Goal: Task Accomplishment & Management: Manage account settings

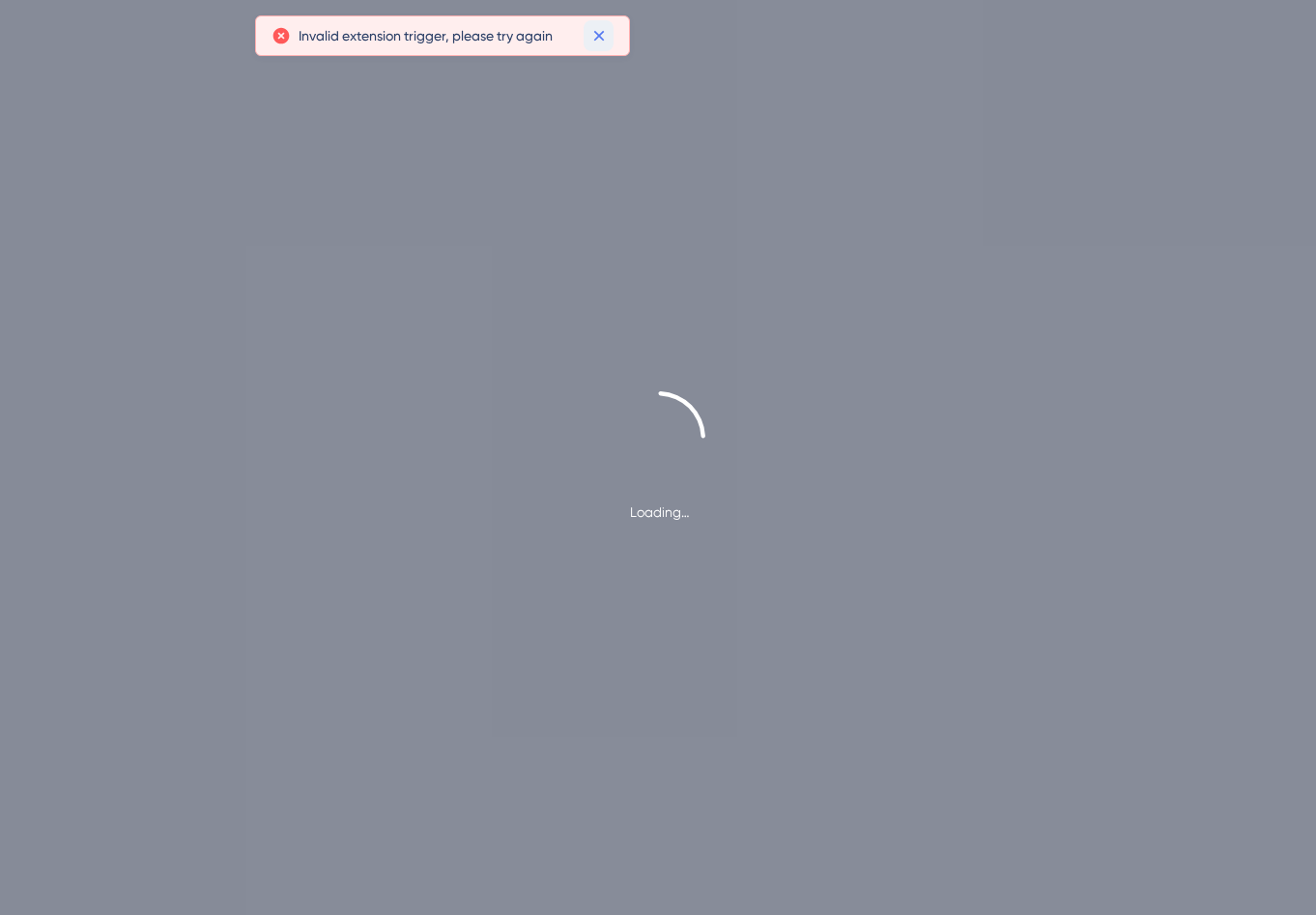
click at [603, 33] on icon at bounding box center [600, 36] width 20 height 20
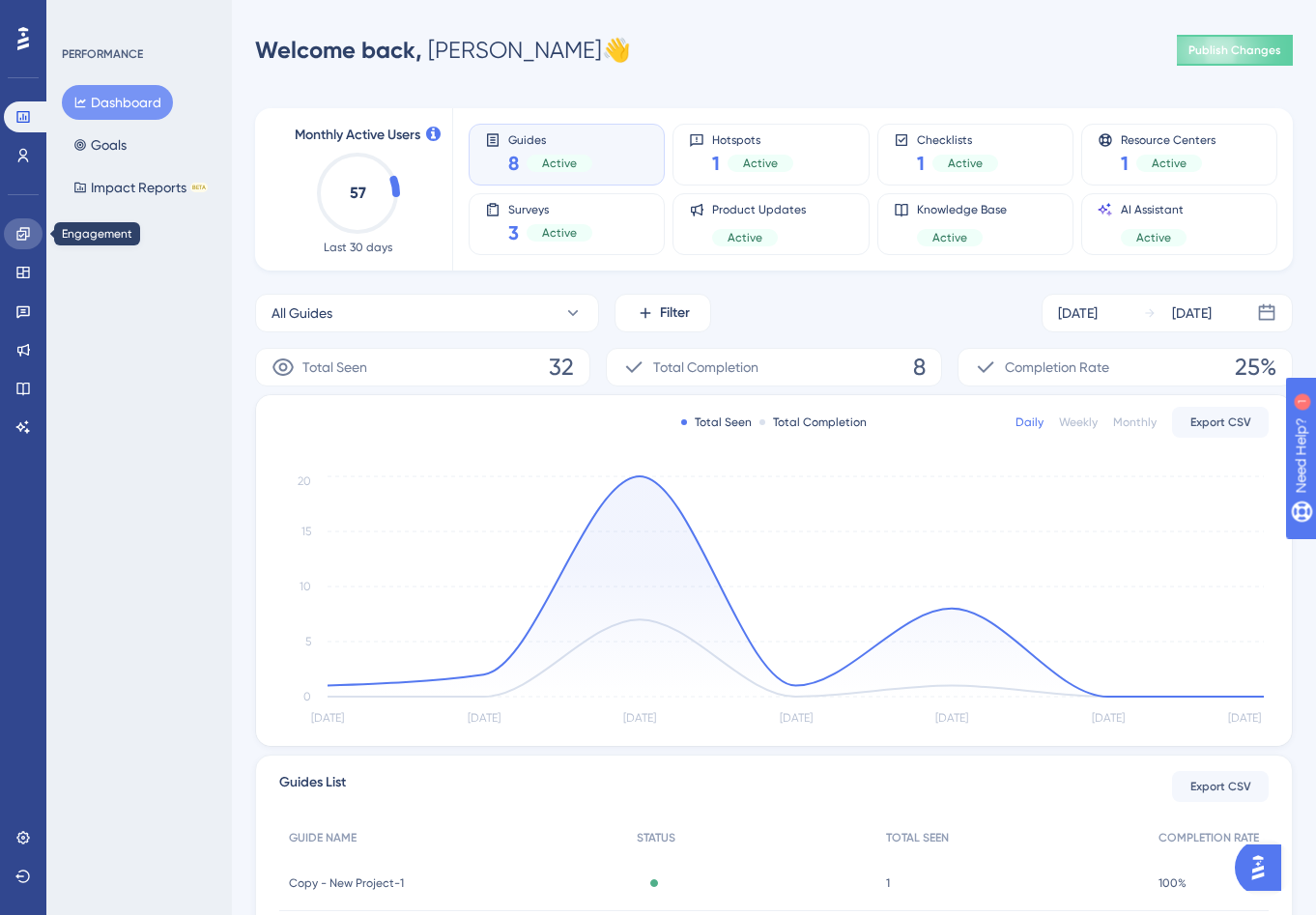
click at [16, 238] on icon at bounding box center [24, 234] width 16 height 16
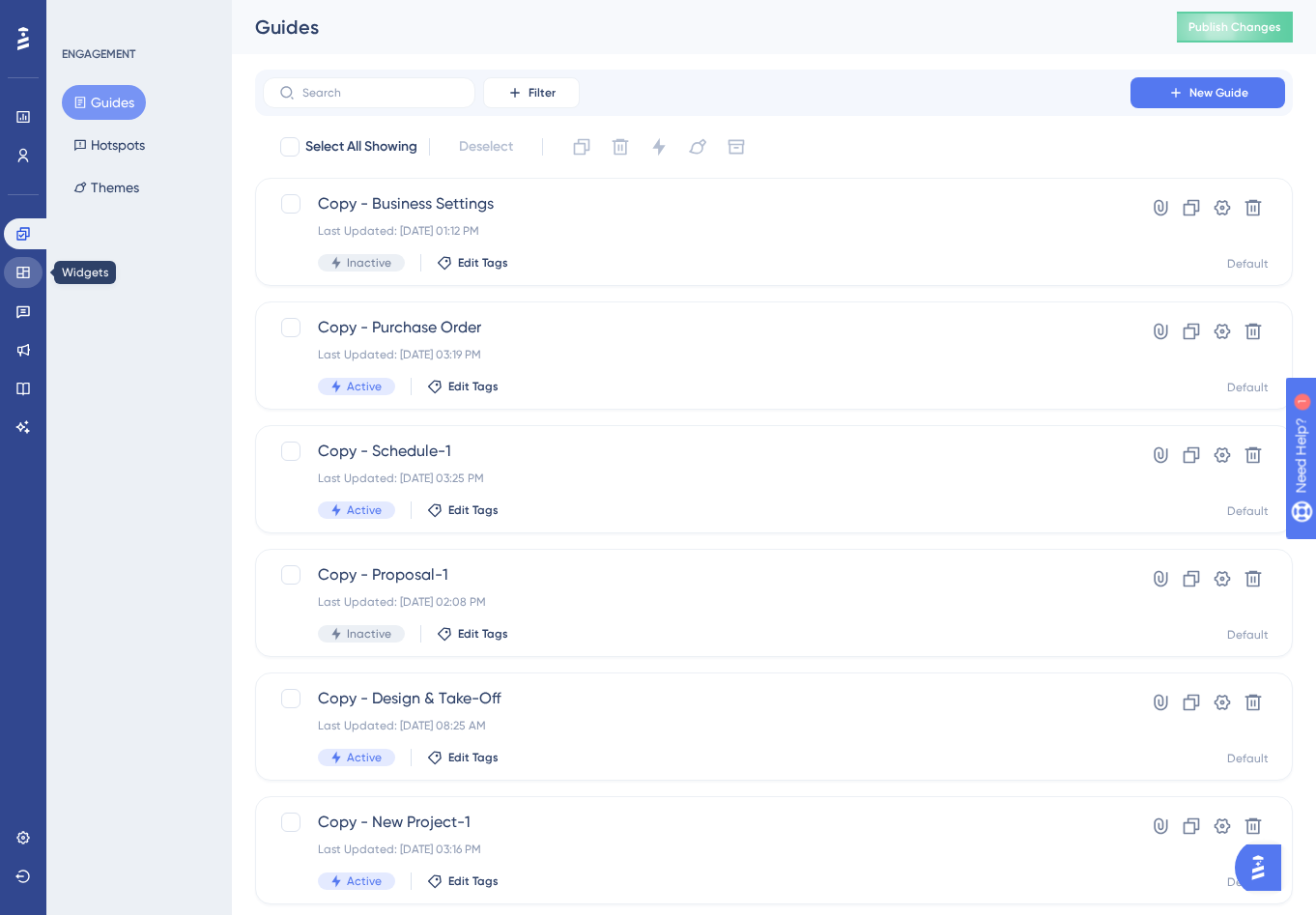
click at [23, 273] on icon at bounding box center [23, 272] width 13 height 12
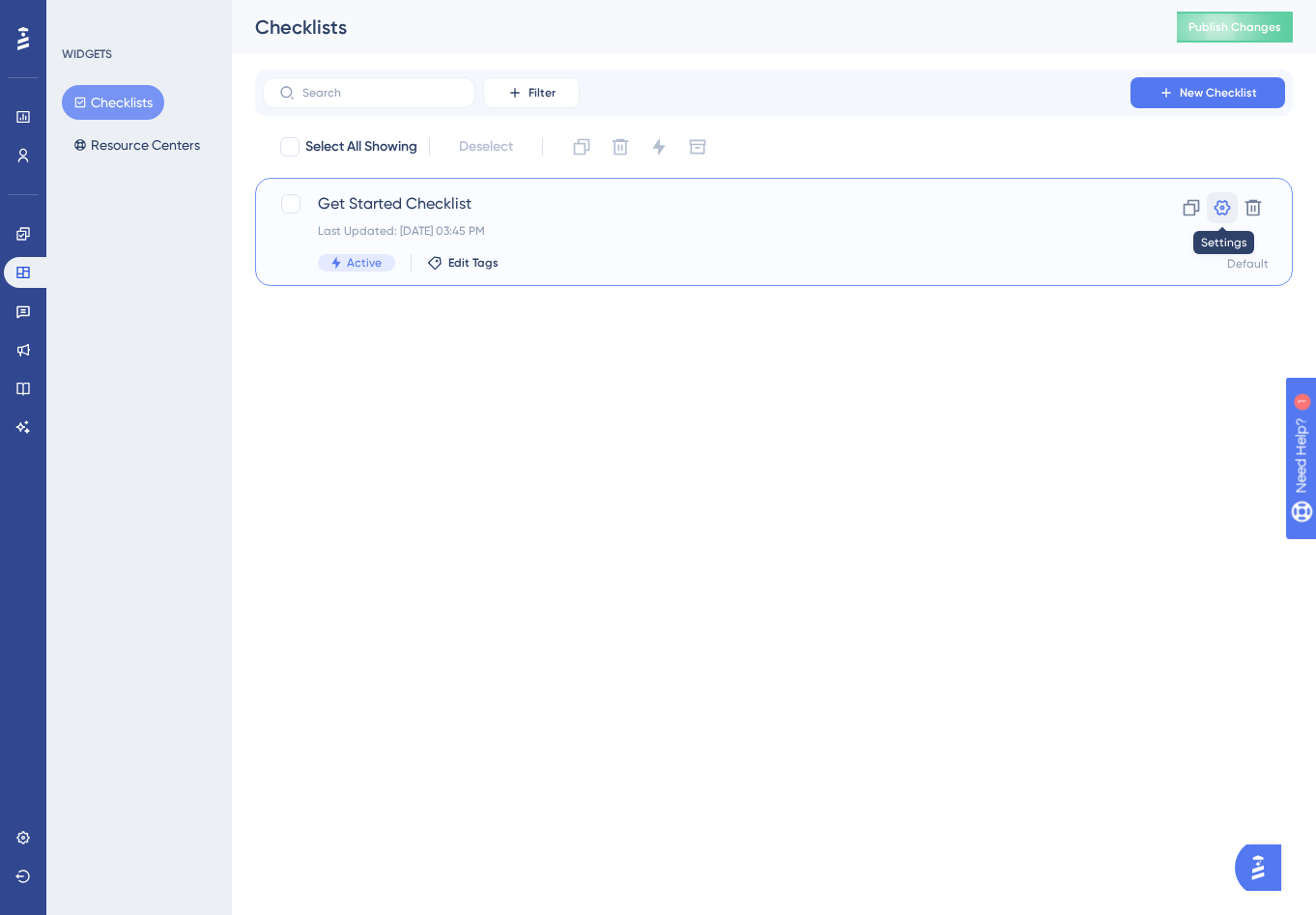
click at [1213, 206] on icon at bounding box center [1223, 208] width 20 height 20
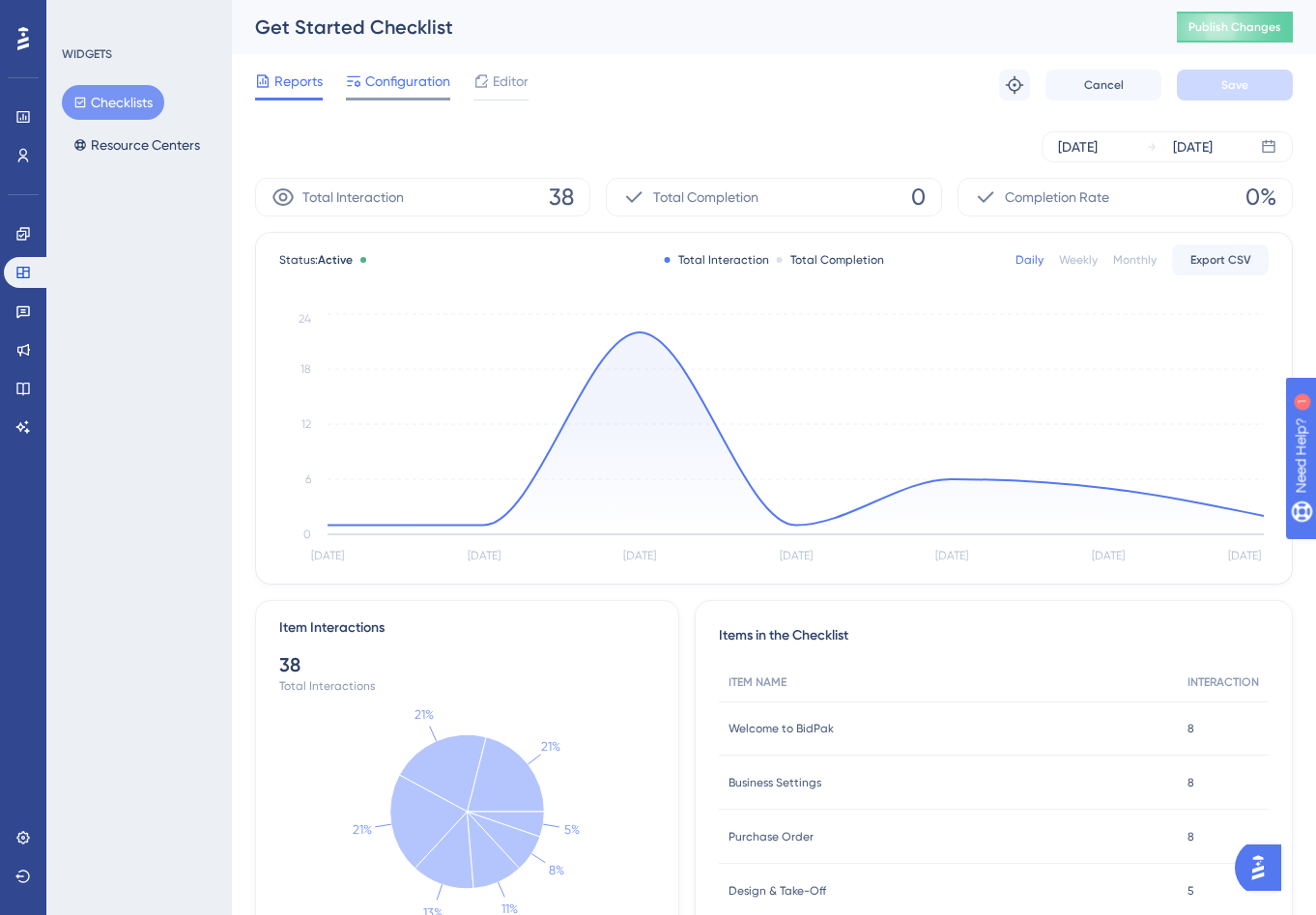
click at [409, 81] on span "Configuration" at bounding box center [408, 81] width 85 height 24
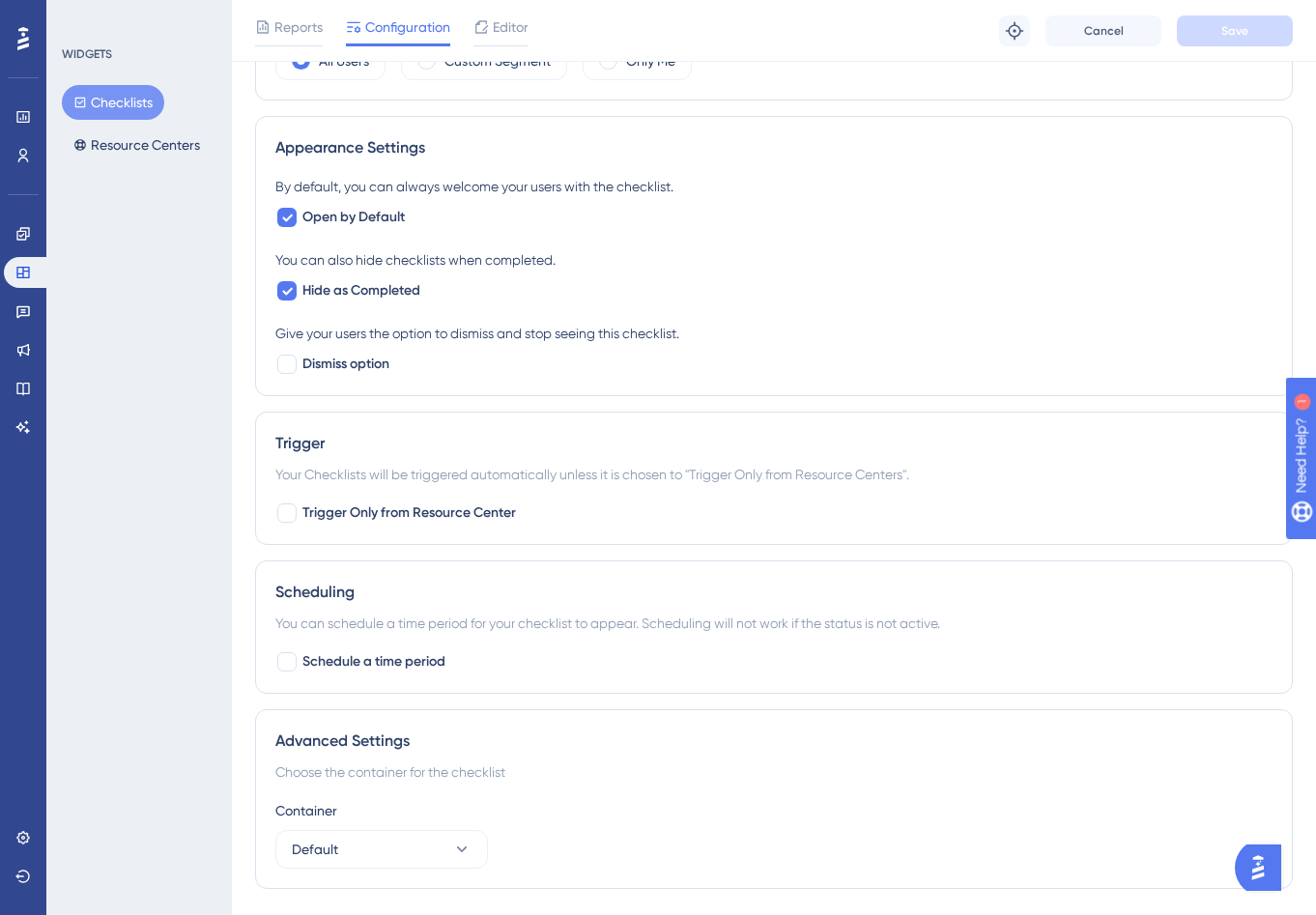
scroll to position [760, 0]
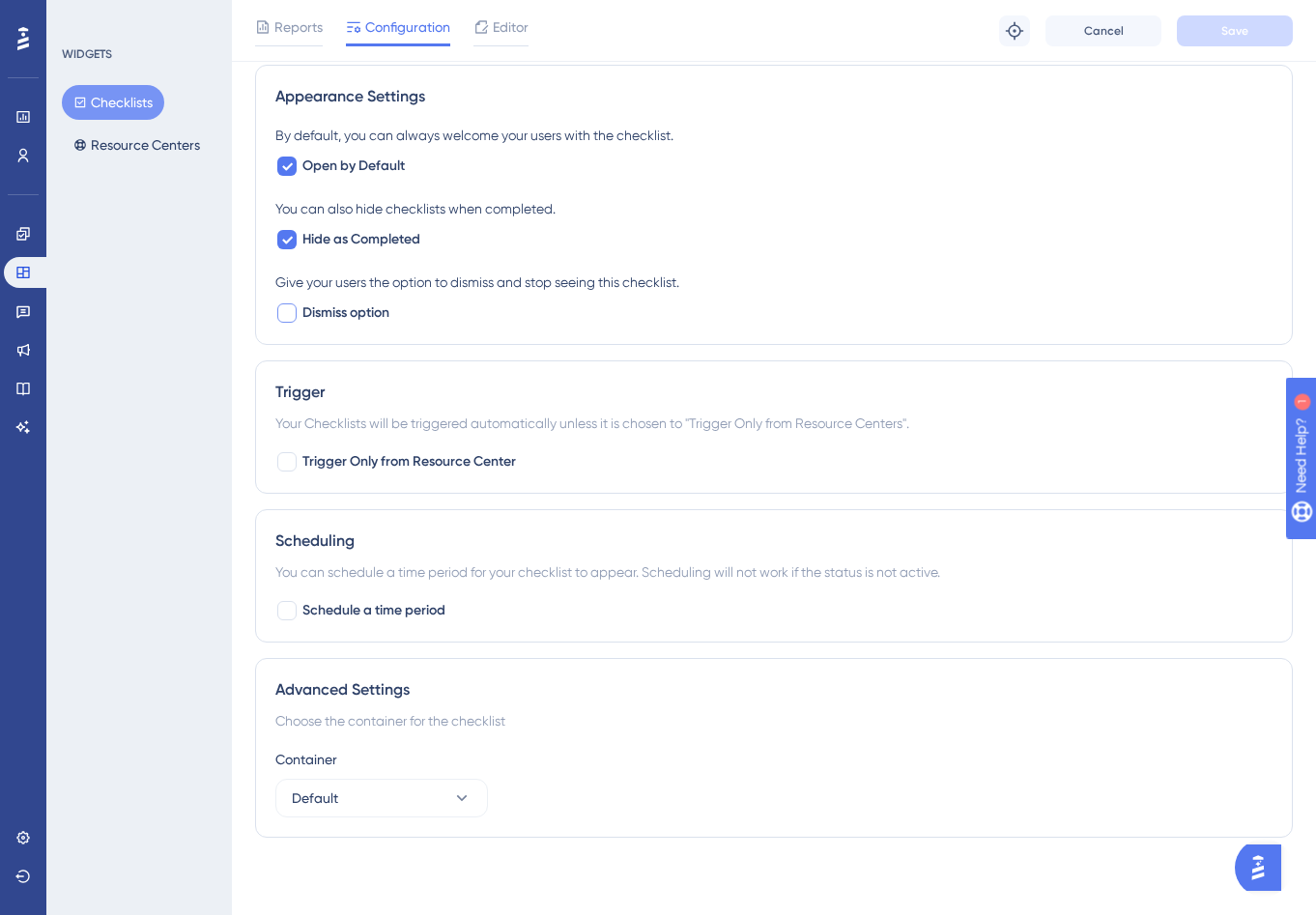
click at [284, 313] on div at bounding box center [287, 313] width 20 height 20
checkbox input "true"
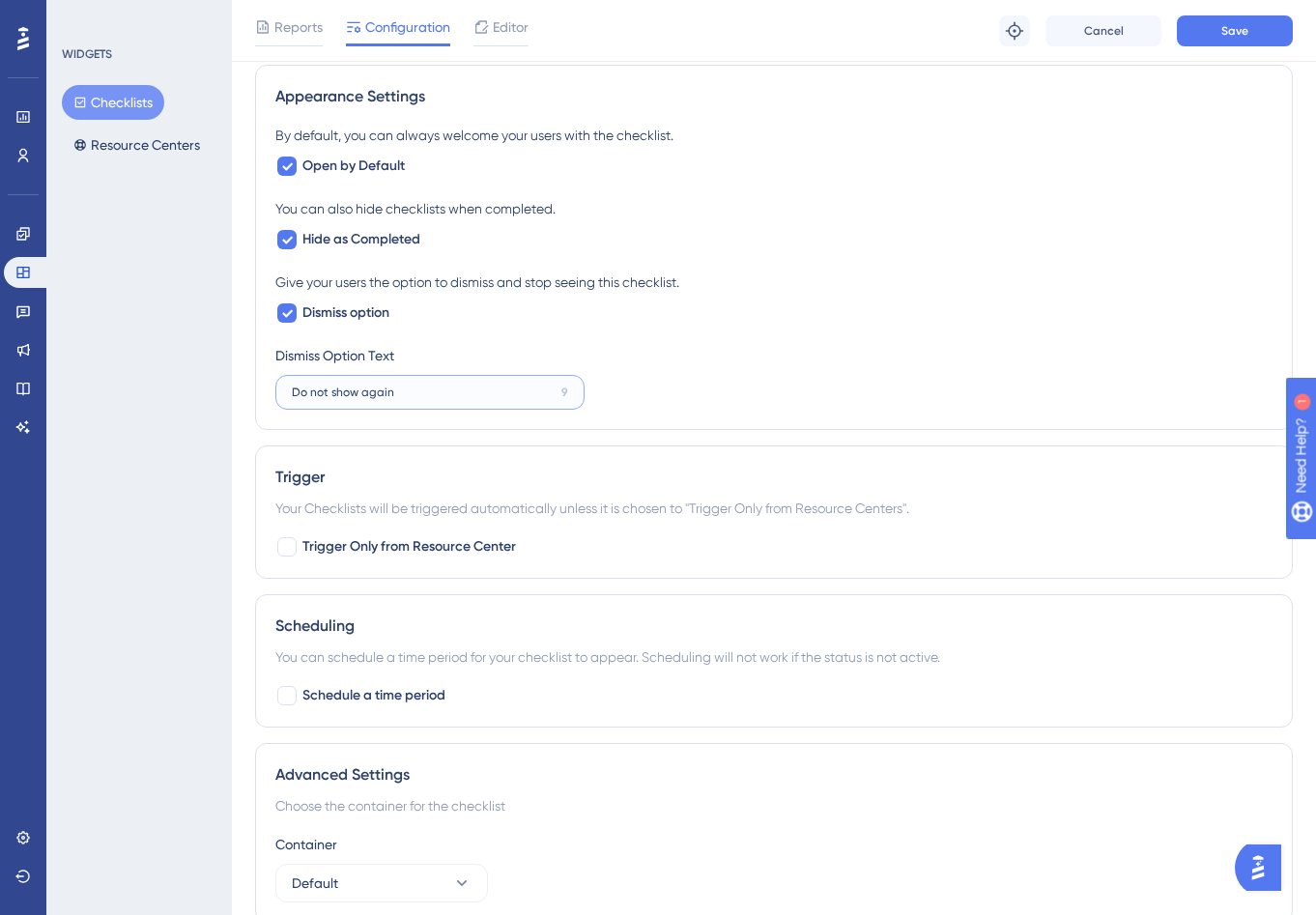
click at [419, 386] on input "Do not show again" at bounding box center [422, 393] width 262 height 14
click at [561, 397] on div "9" at bounding box center [564, 393] width 7 height 16
click at [554, 397] on input "Do not show again" at bounding box center [422, 393] width 262 height 14
drag, startPoint x: 432, startPoint y: 393, endPoint x: 266, endPoint y: 377, distance: 166.8
click at [266, 377] on div "Appearance Settings By default, you can always welcome your users with the chec…" at bounding box center [773, 247] width 1038 height 365
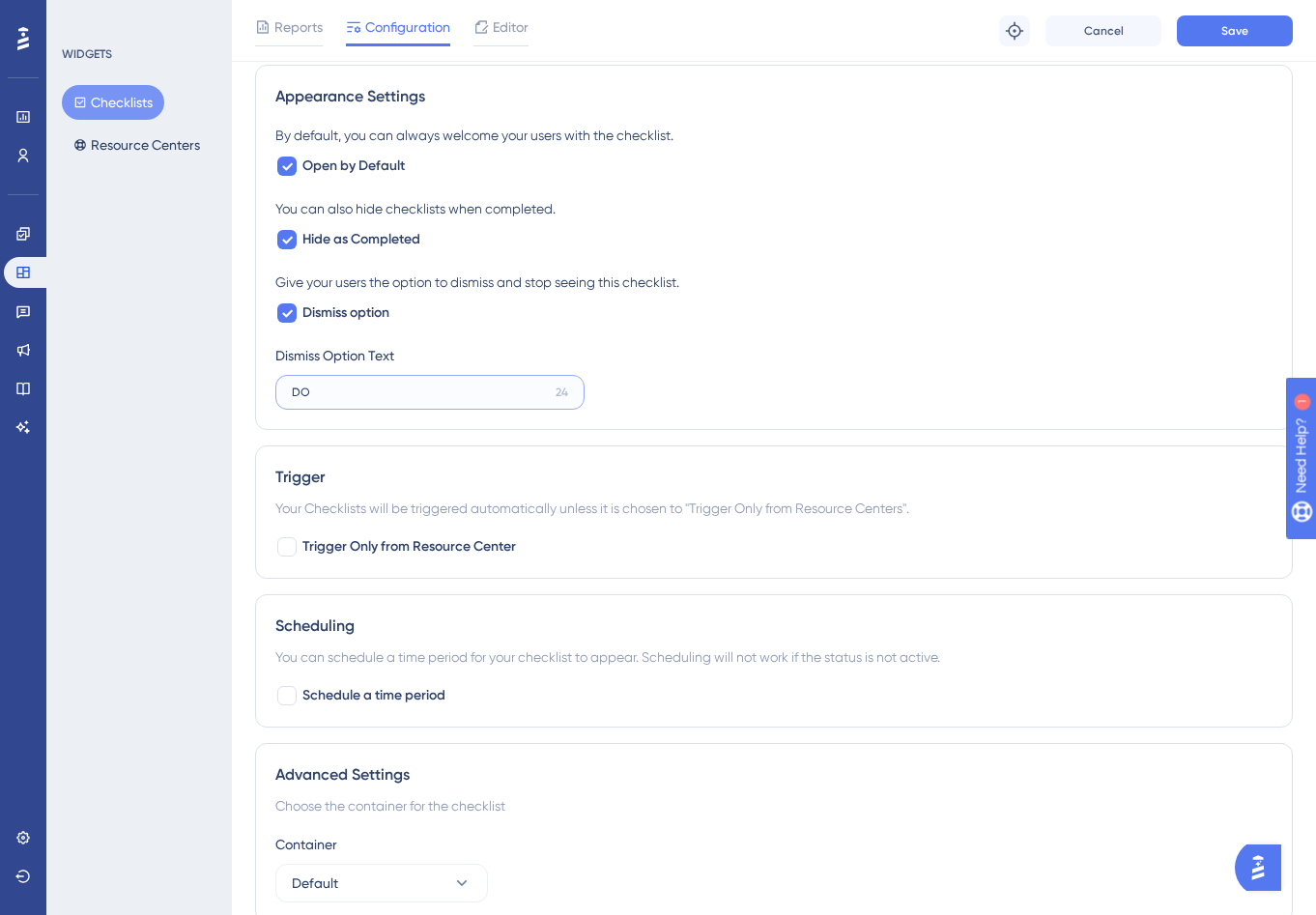
type input "D"
type input "Available in Resource Cent"
drag, startPoint x: 431, startPoint y: 391, endPoint x: 160, endPoint y: 377, distance: 271.4
click at [232, 378] on div "Performance Users Engagement Widgets Feedback Product Updates Knowledge Base AI…" at bounding box center [774, 104] width 1085 height 1729
click at [286, 310] on icon at bounding box center [287, 313] width 12 height 16
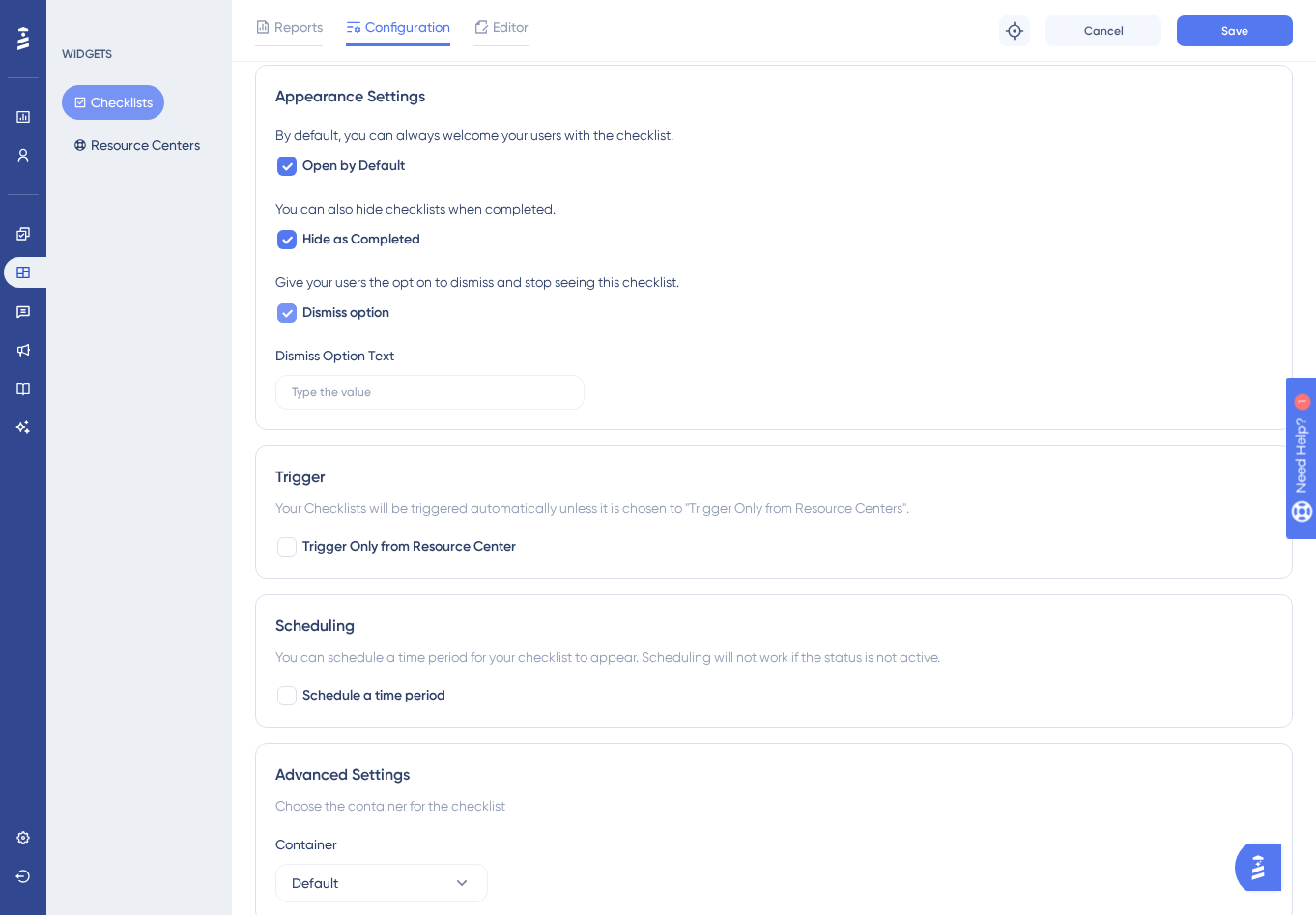
checkbox input "false"
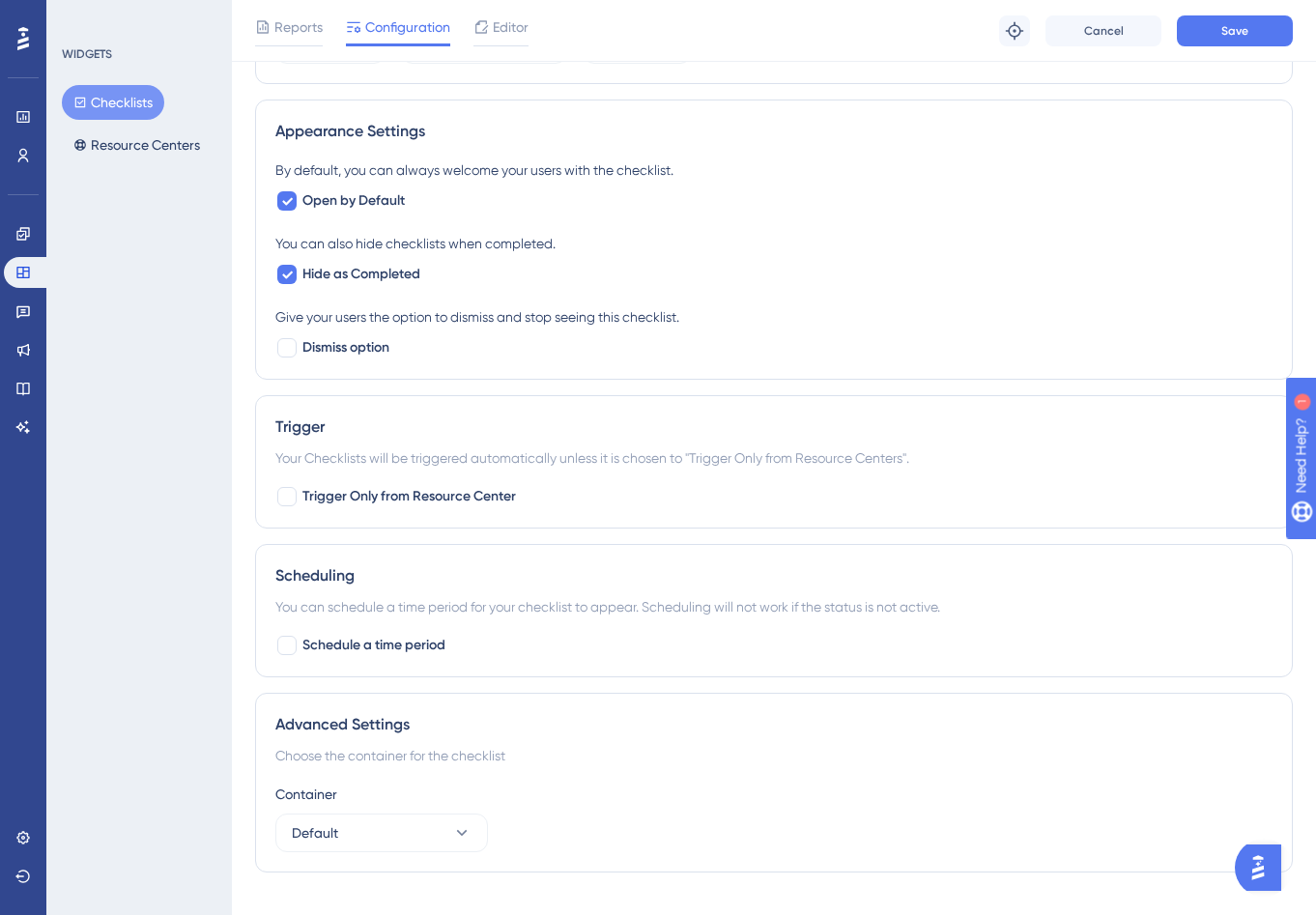
scroll to position [389, 0]
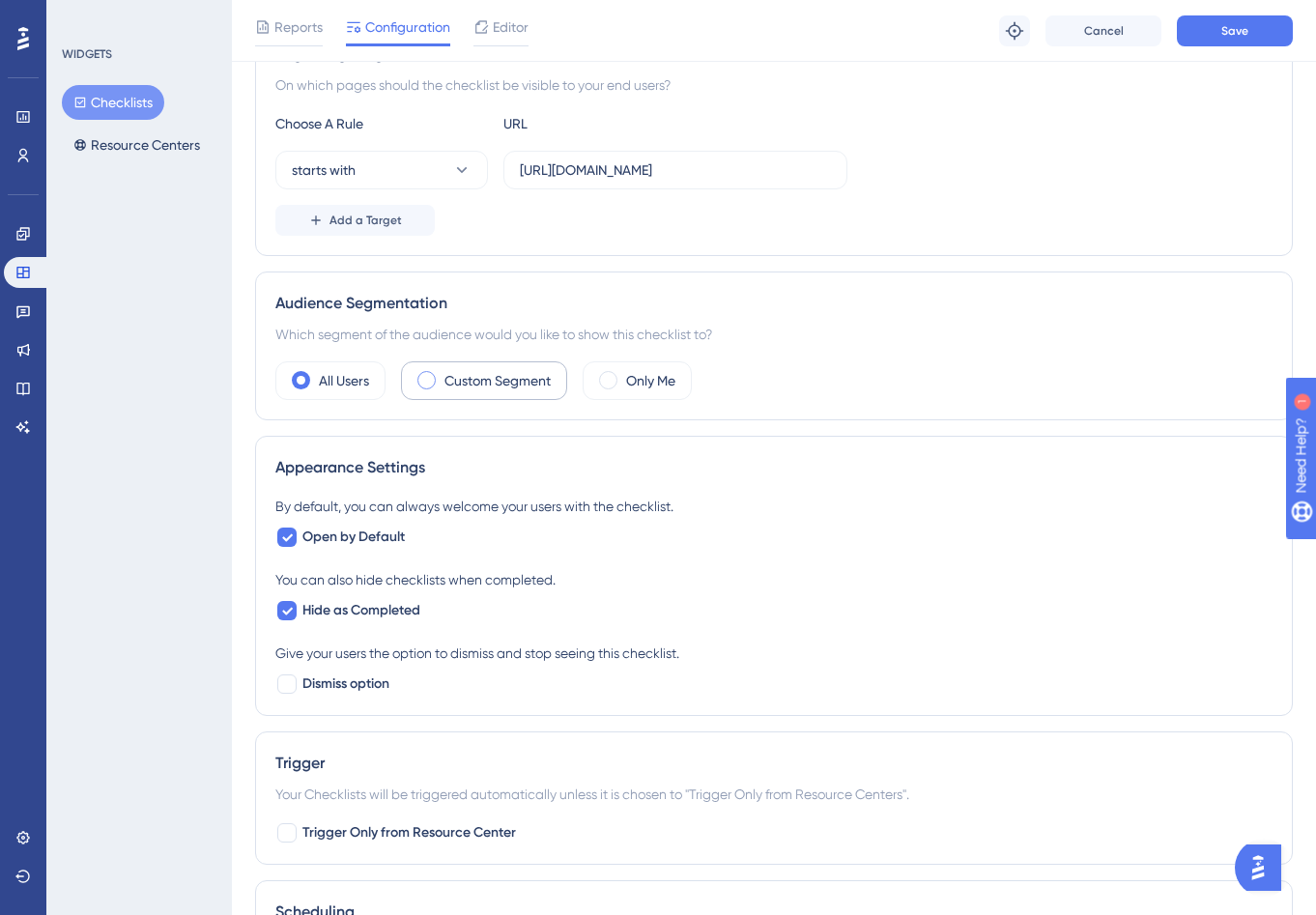
click at [443, 378] on div "Custom Segment" at bounding box center [484, 380] width 167 height 38
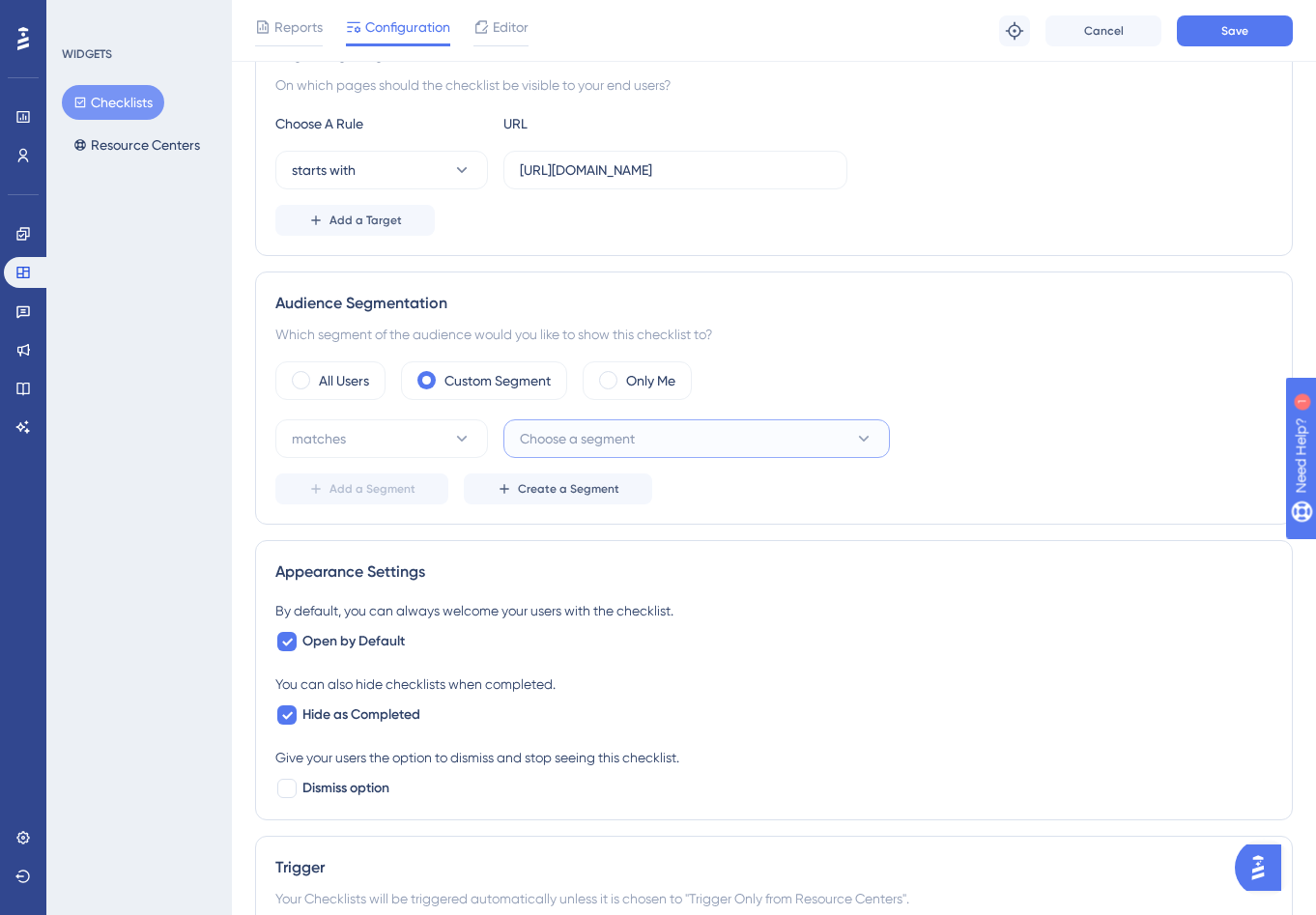
click at [586, 429] on span "Choose a segment" at bounding box center [577, 439] width 115 height 24
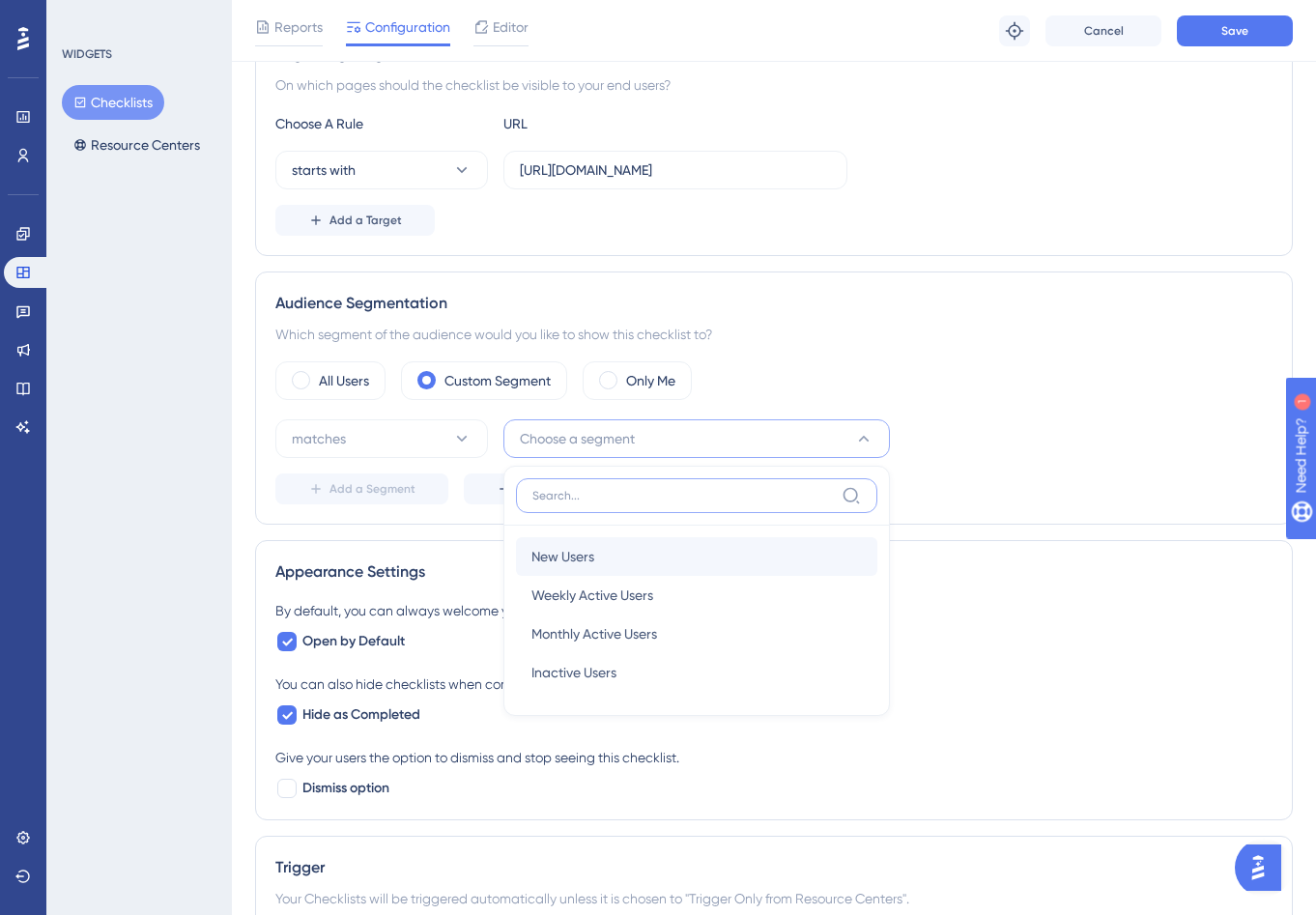
scroll to position [523, 0]
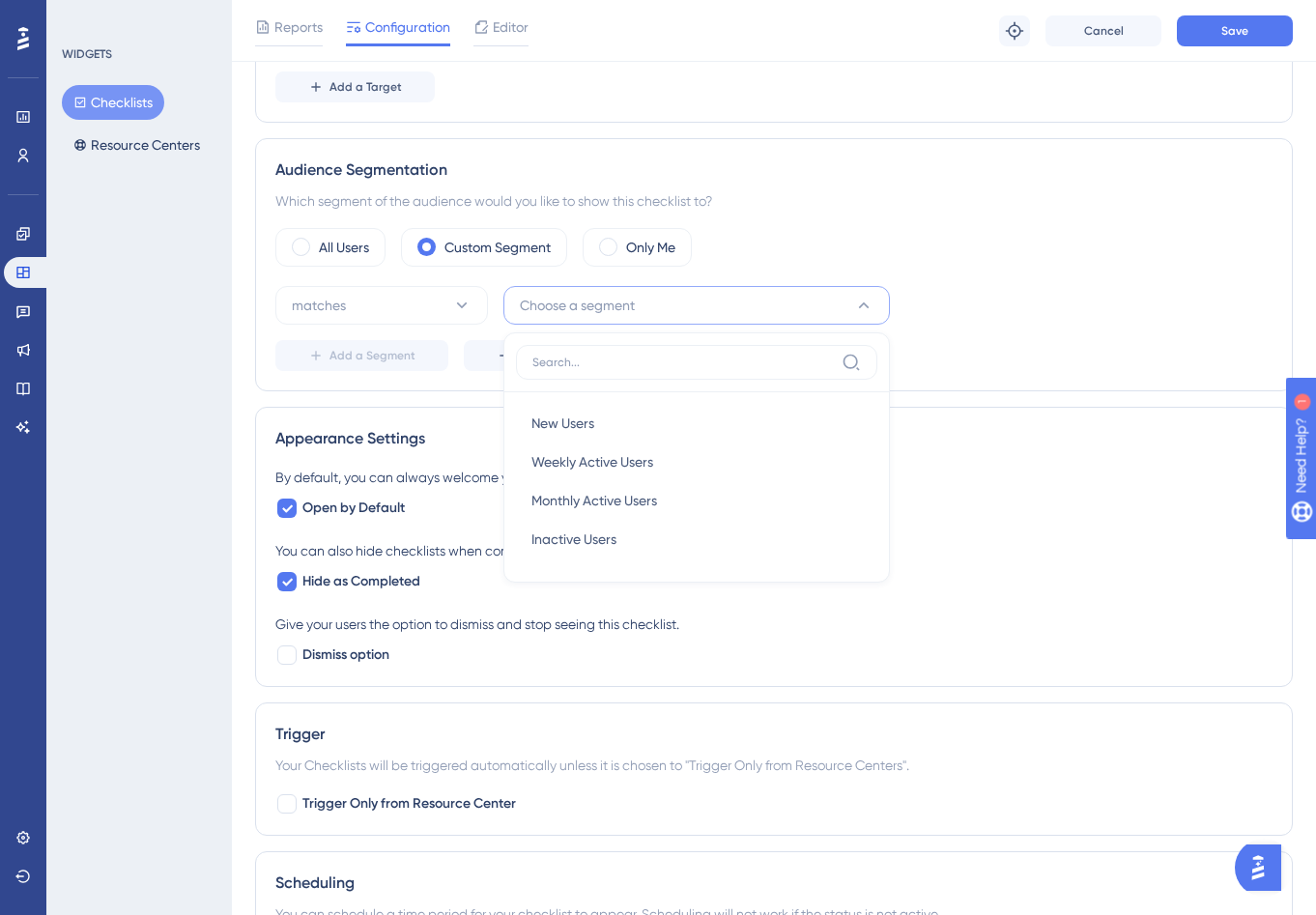
click at [1044, 293] on div "matches Choose a segment New Users New Users Weekly Active Users Weekly Active …" at bounding box center [774, 305] width 998 height 38
click at [306, 241] on span at bounding box center [301, 247] width 19 height 19
click at [317, 241] on input "radio" at bounding box center [317, 241] width 0 height 0
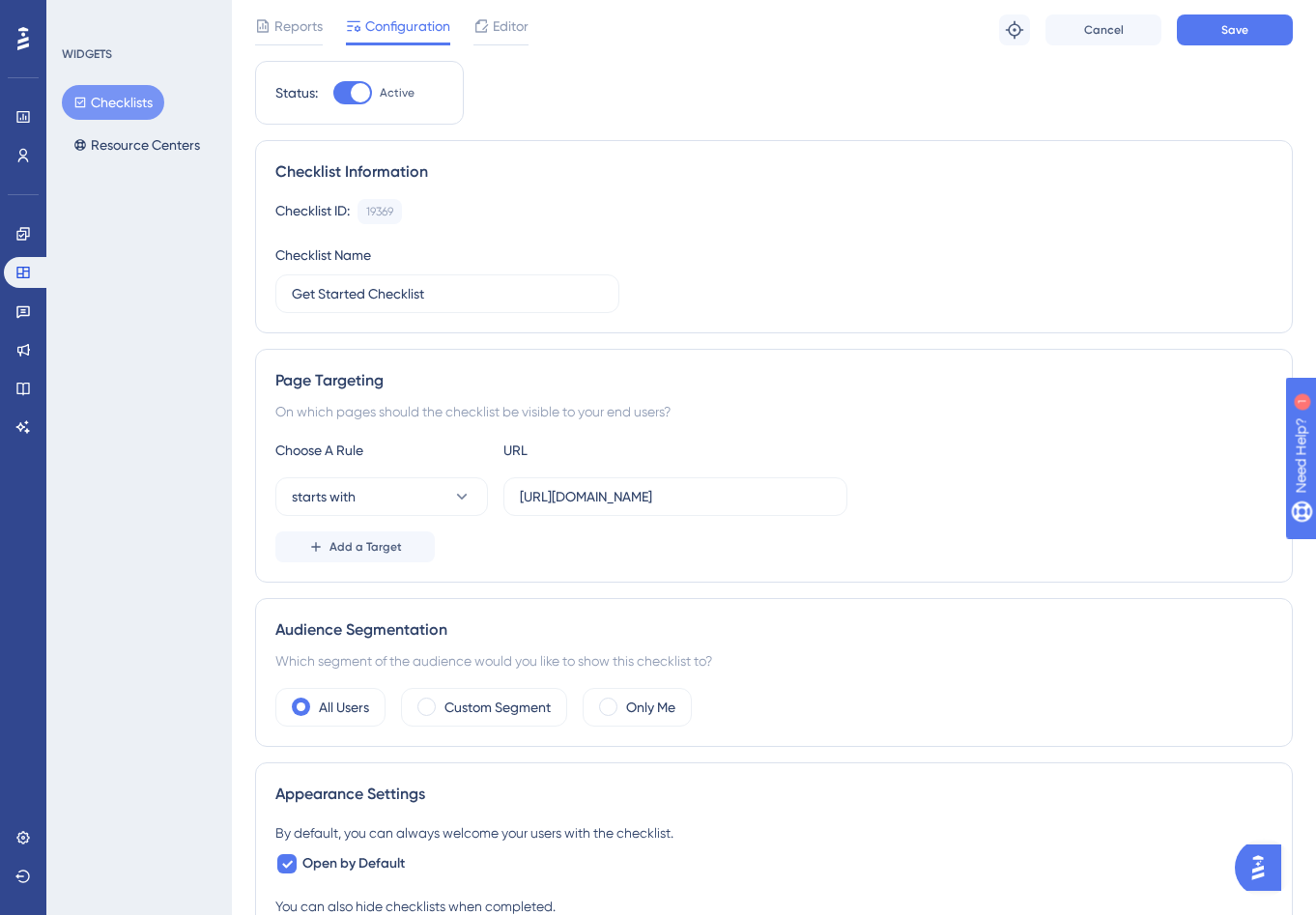
scroll to position [0, 0]
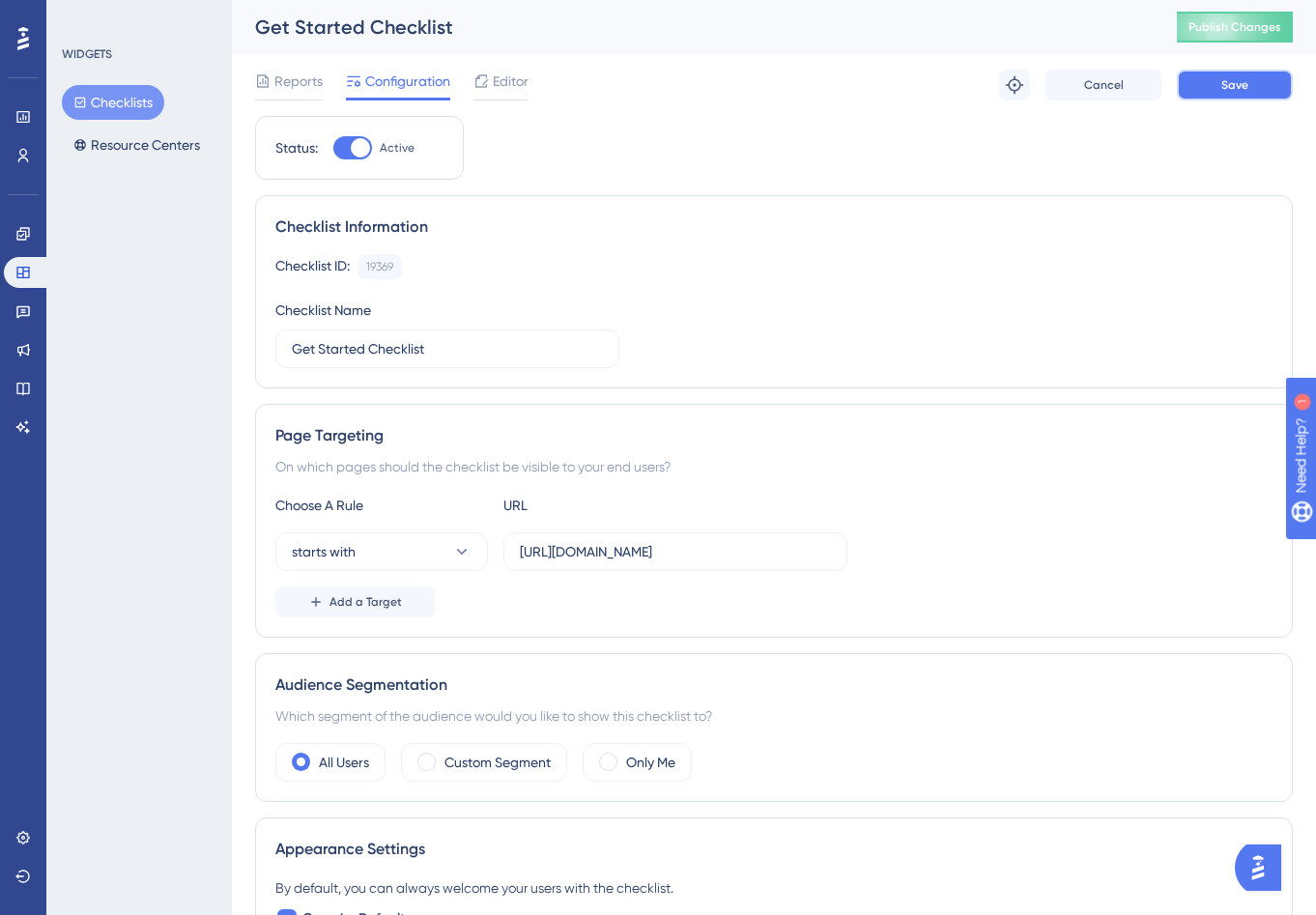
click at [1253, 83] on button "Save" at bounding box center [1235, 85] width 116 height 31
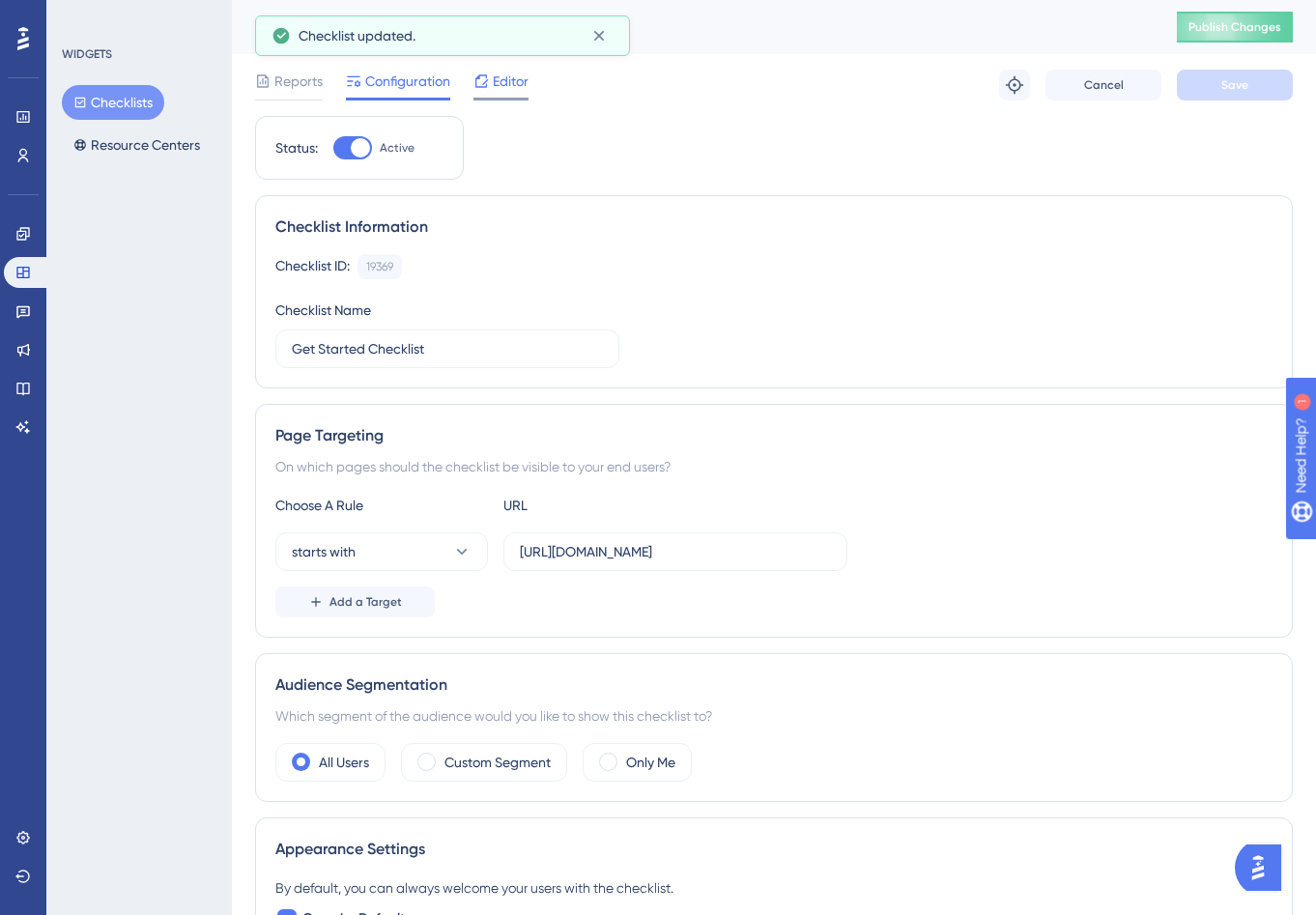
click at [509, 84] on span "Editor" at bounding box center [511, 81] width 35 height 24
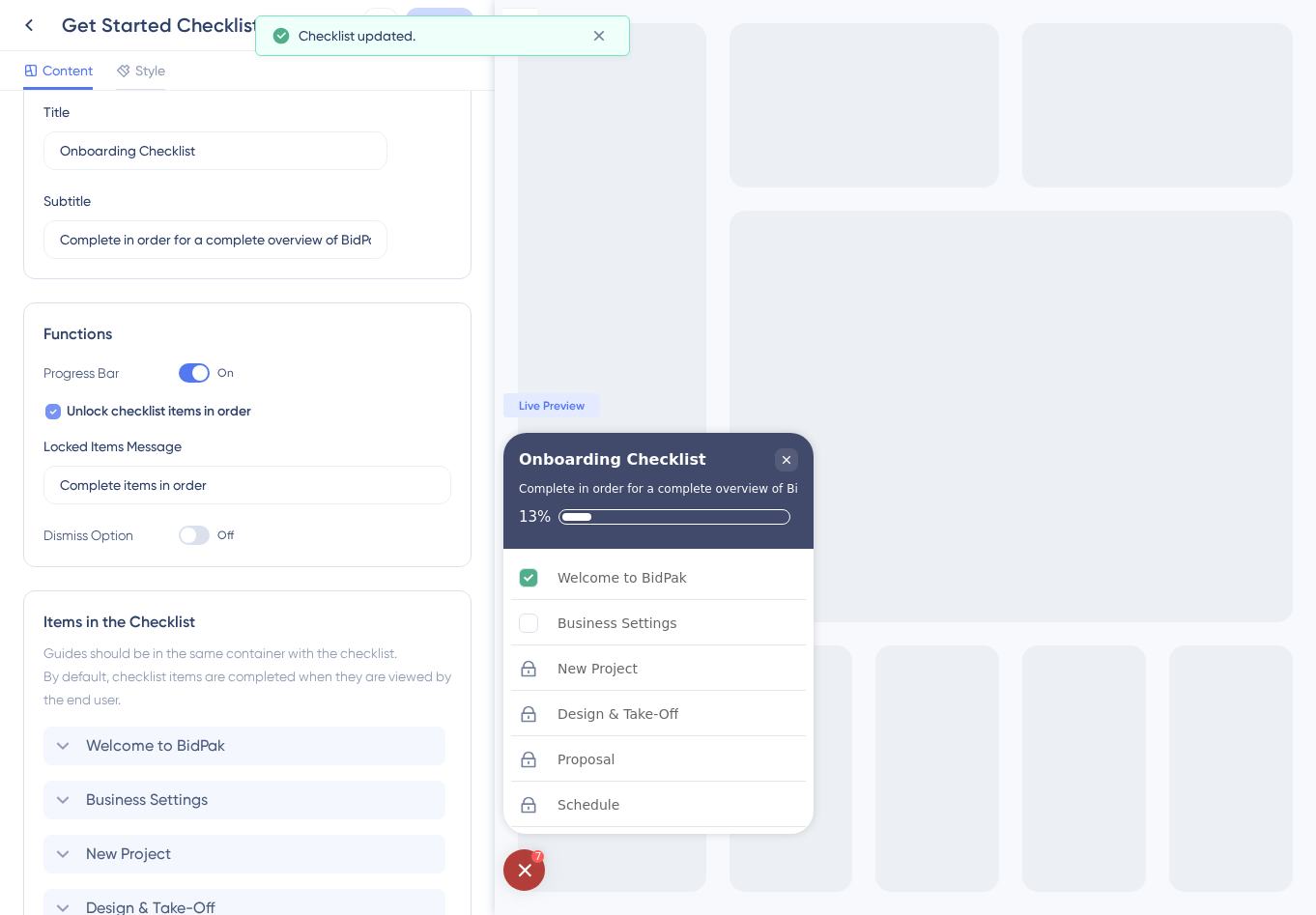
click at [51, 407] on icon at bounding box center [53, 411] width 8 height 16
checkbox input "false"
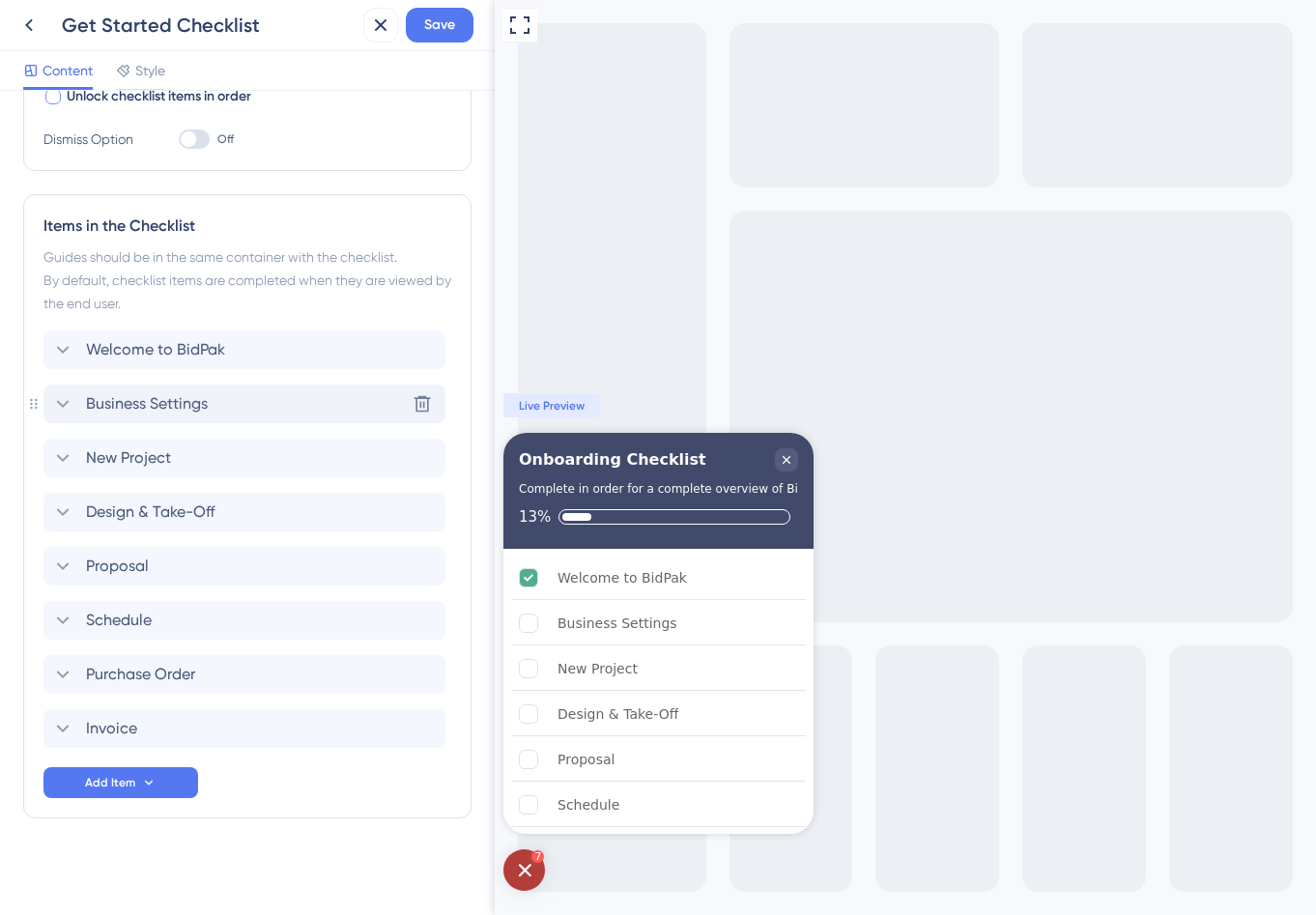
scroll to position [391, 0]
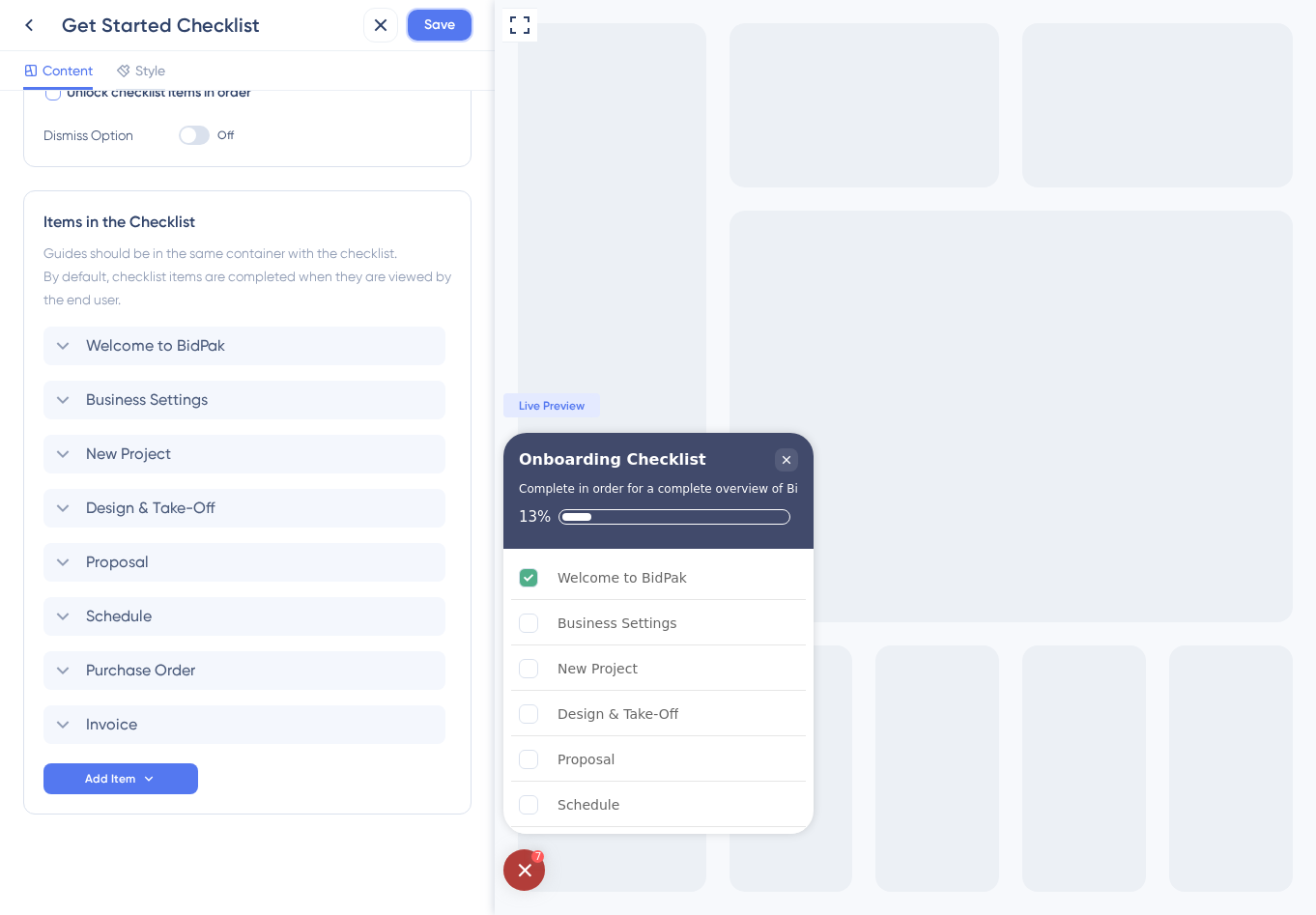
click at [440, 28] on span "Save" at bounding box center [440, 25] width 31 height 24
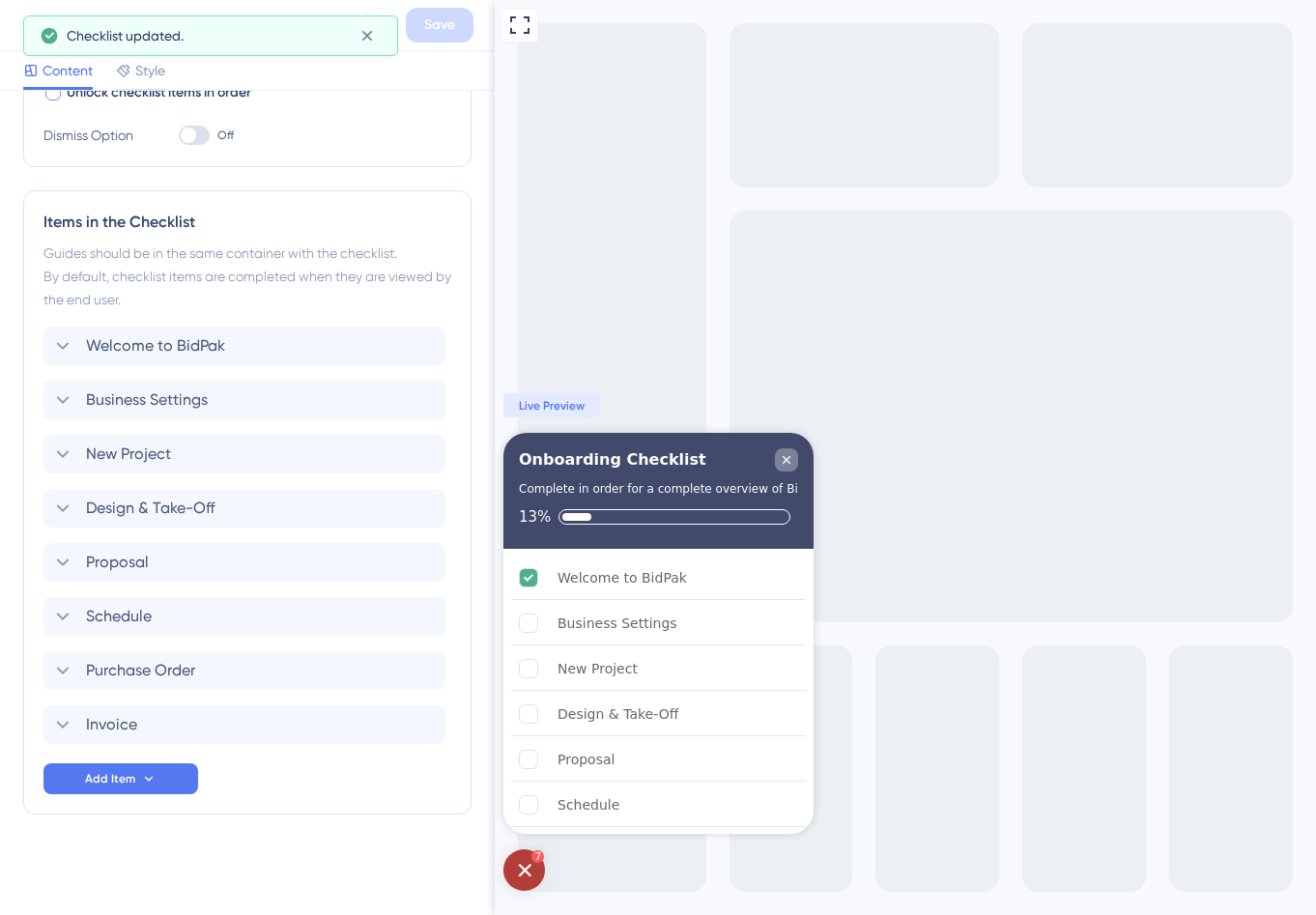
click at [785, 461] on icon "Close Checklist" at bounding box center [787, 460] width 8 height 8
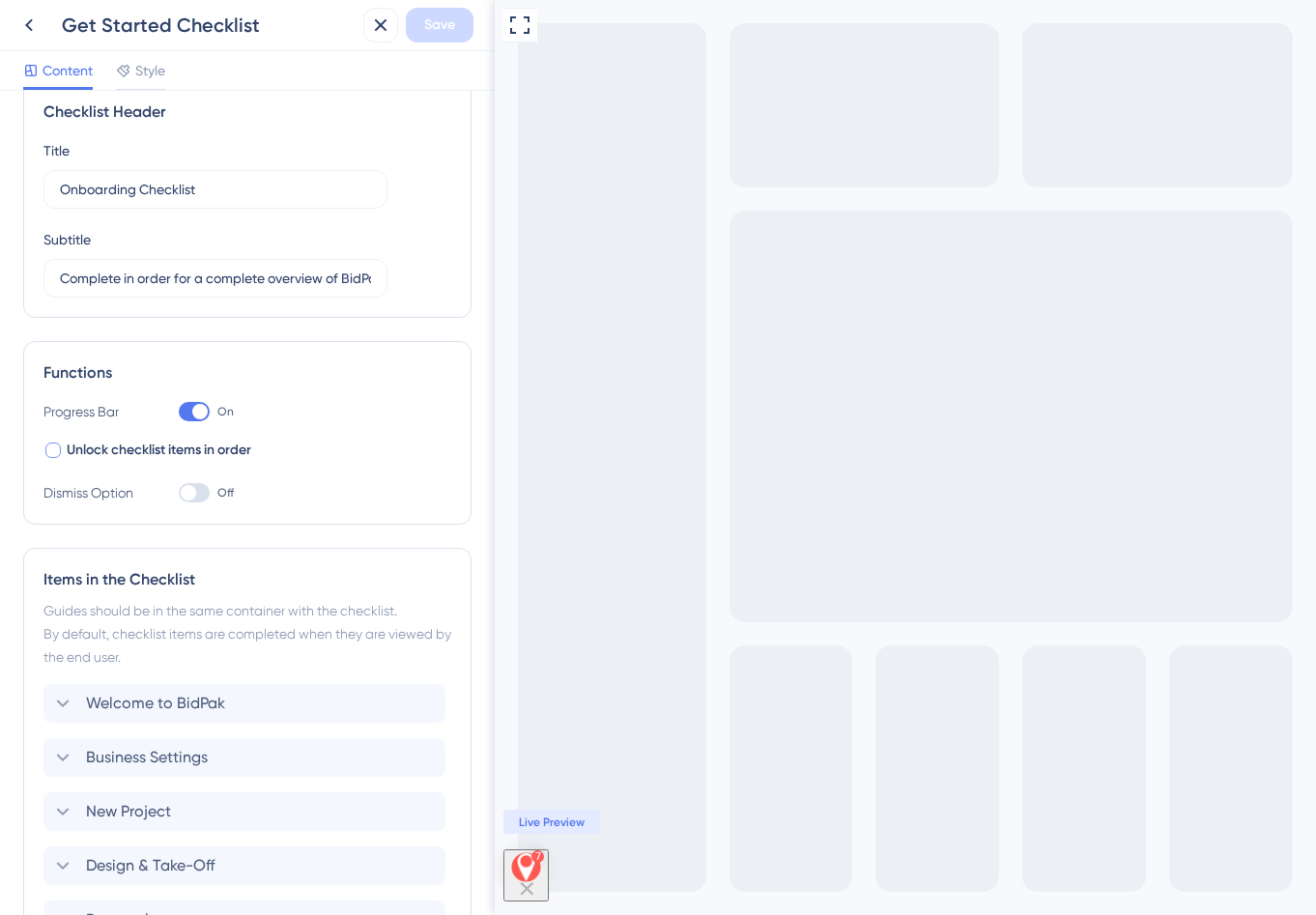
scroll to position [0, 0]
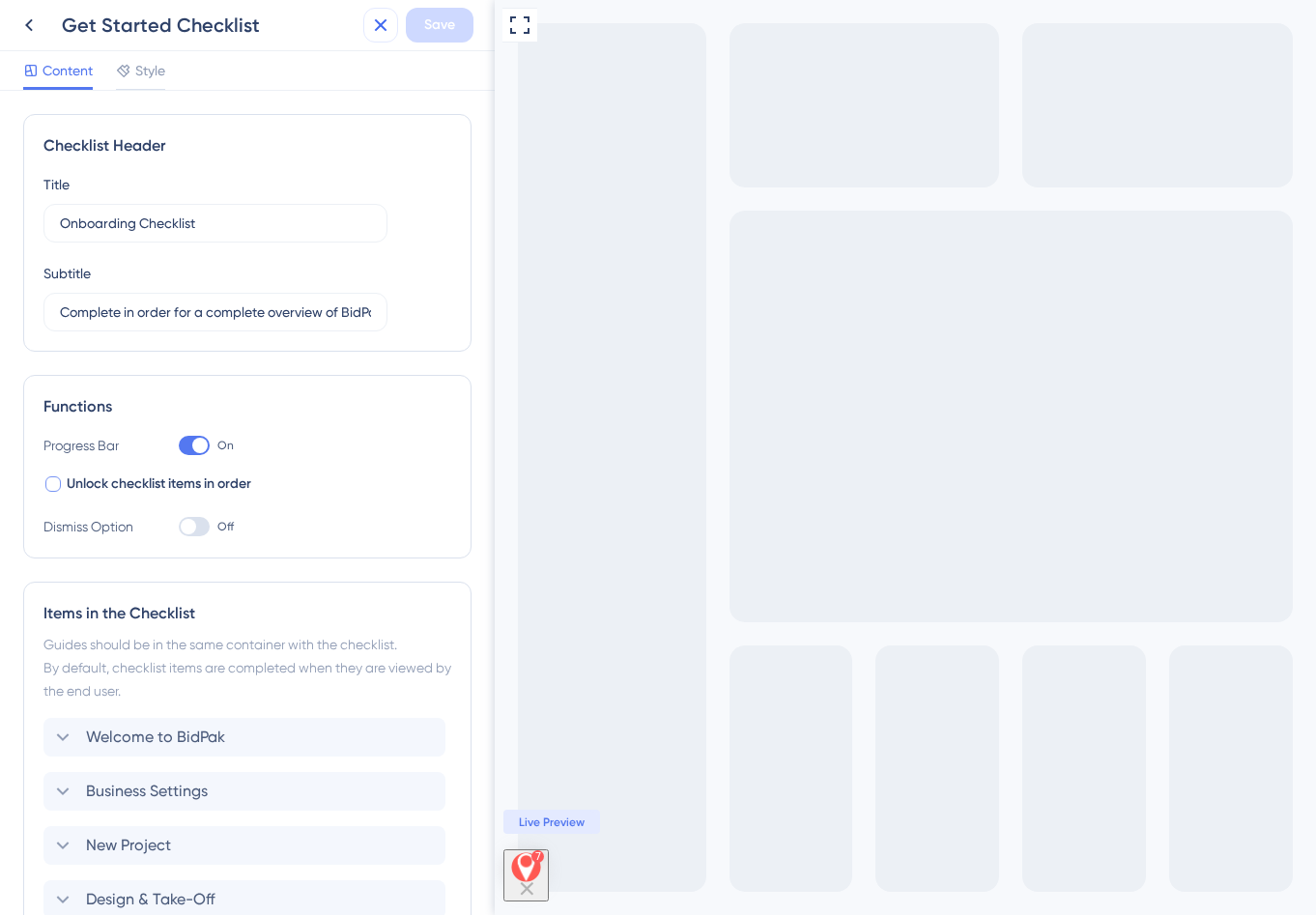
click at [381, 22] on icon at bounding box center [381, 25] width 24 height 24
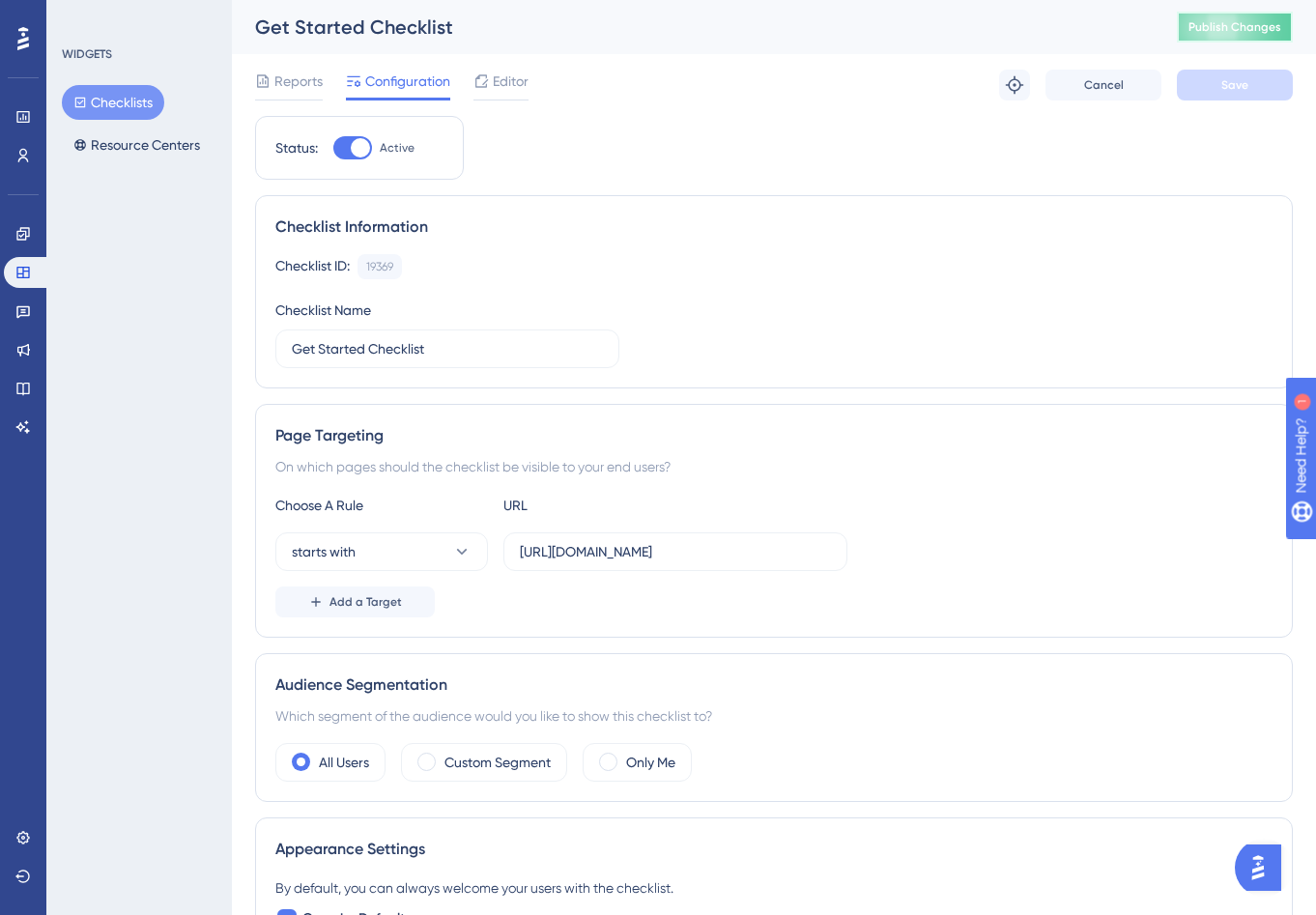
click at [1270, 31] on span "Publish Changes" at bounding box center [1235, 27] width 93 height 16
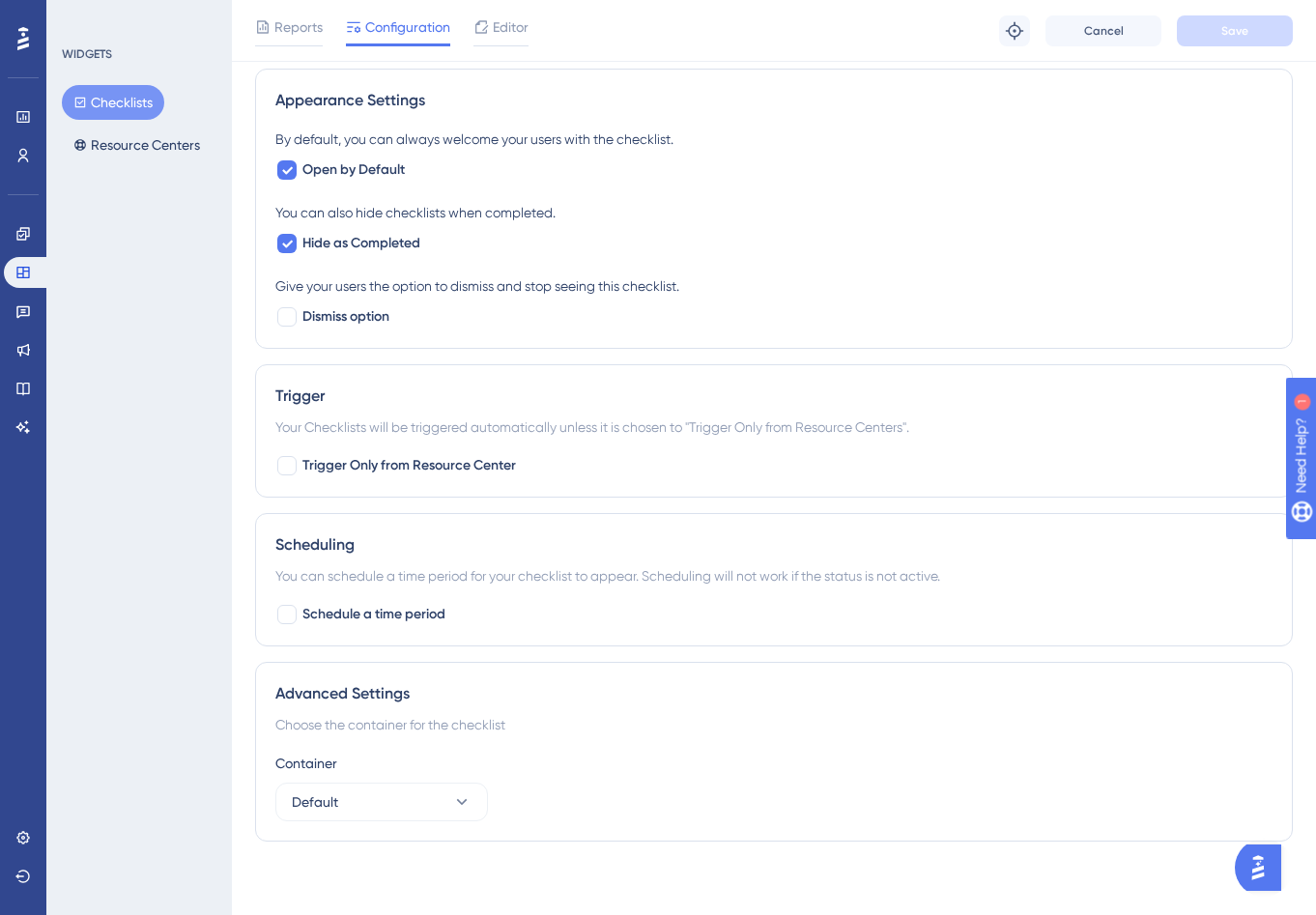
scroll to position [756, 0]
click at [509, 29] on span "Editor" at bounding box center [511, 27] width 35 height 24
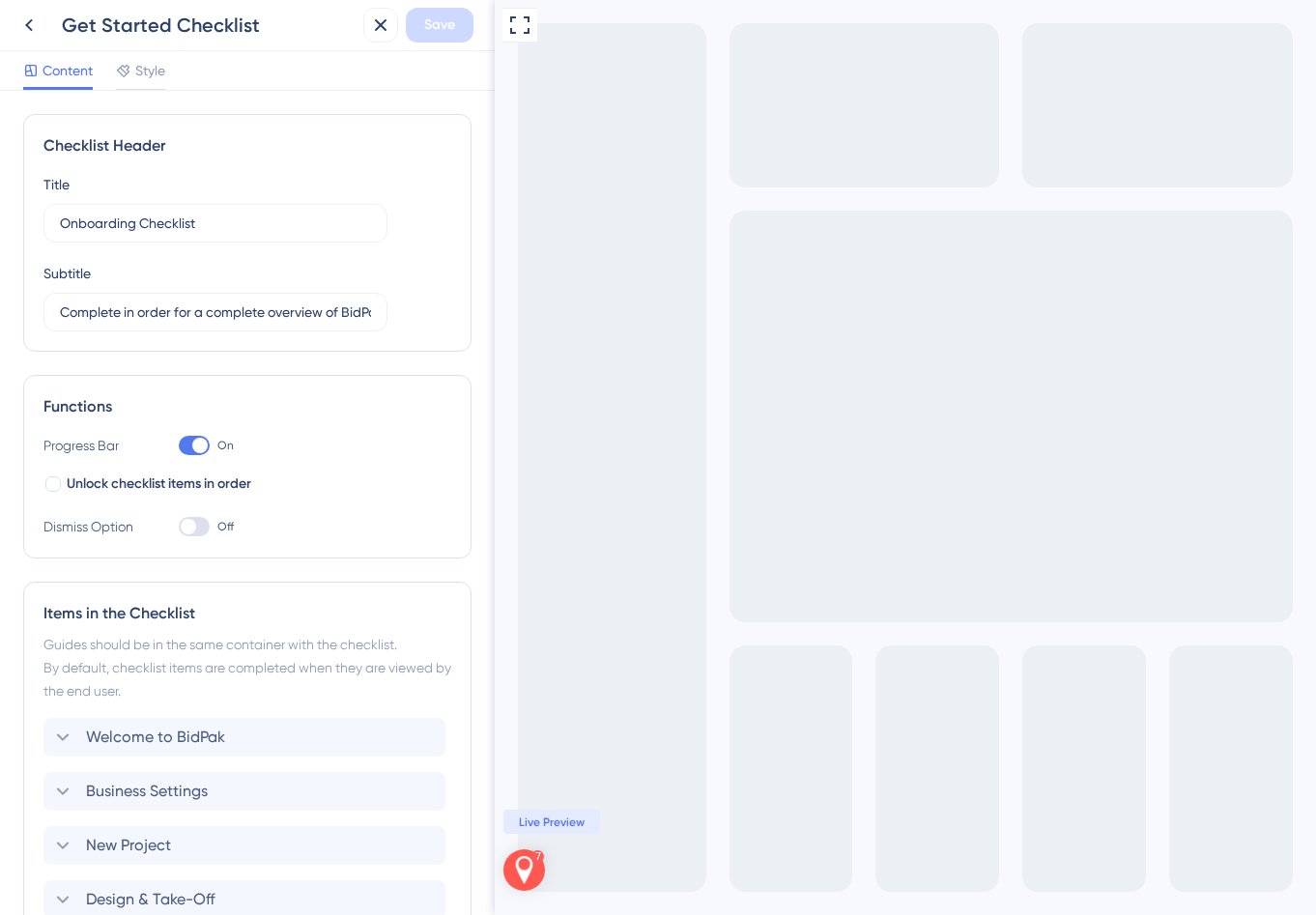
click at [293, 491] on div "Unlock checklist items in order" at bounding box center [247, 484] width 408 height 24
click at [192, 448] on div at bounding box center [200, 446] width 16 height 16
click at [178, 447] on input "On" at bounding box center [177, 446] width 1 height 1
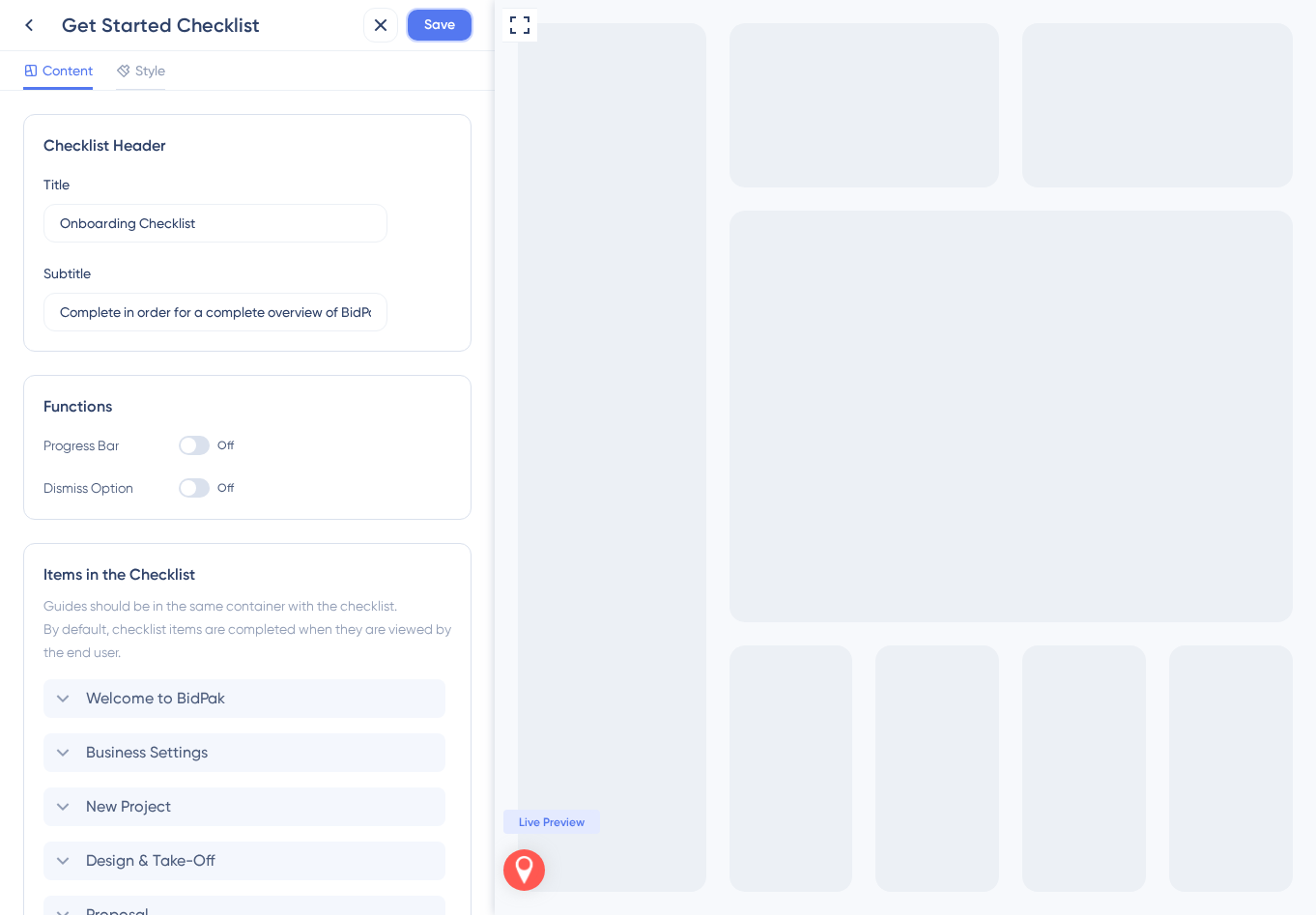
click at [444, 25] on span "Save" at bounding box center [440, 25] width 31 height 24
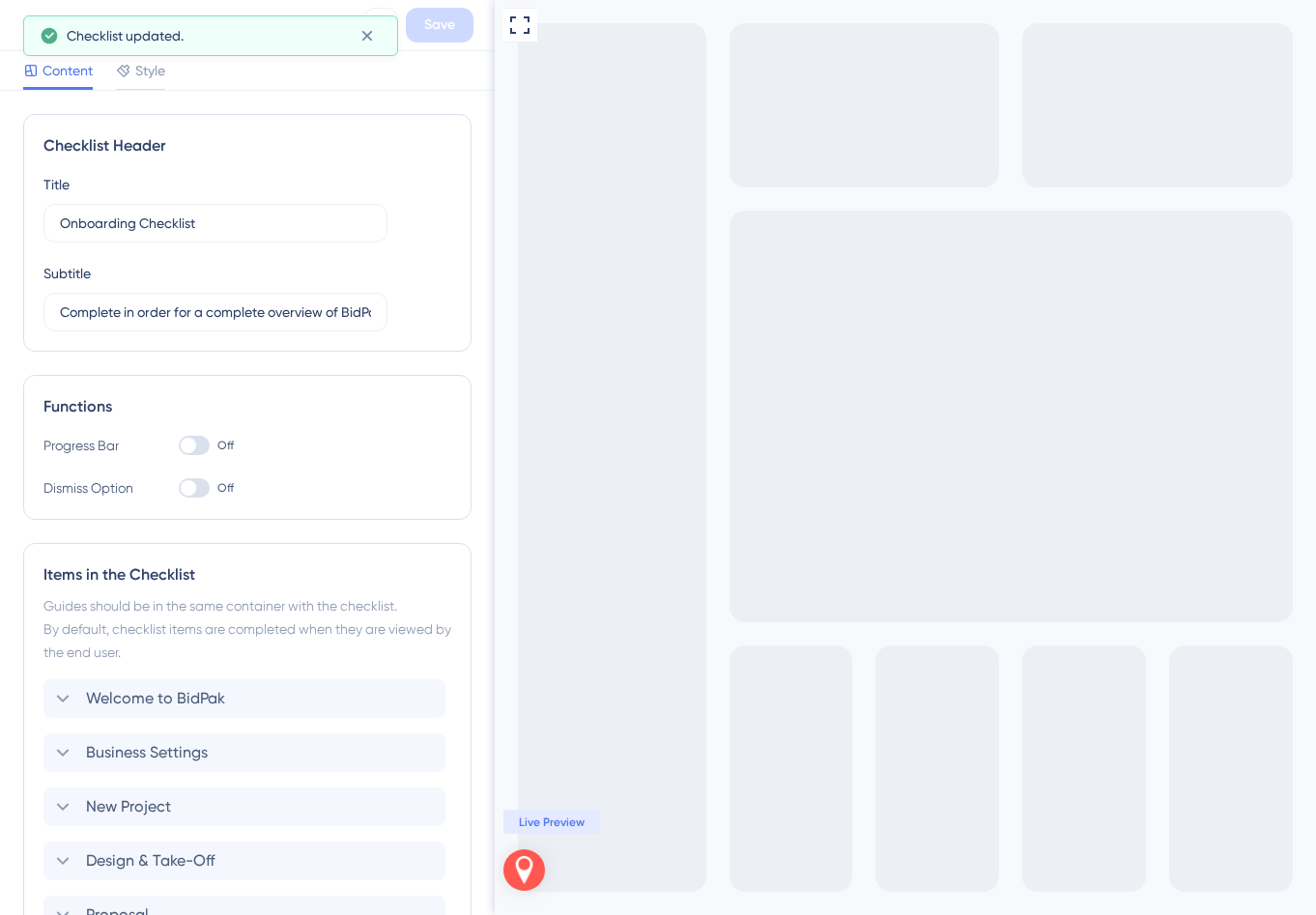
click at [195, 448] on div at bounding box center [194, 446] width 31 height 20
click at [178, 447] on input "Off" at bounding box center [177, 446] width 1 height 1
checkbox input "true"
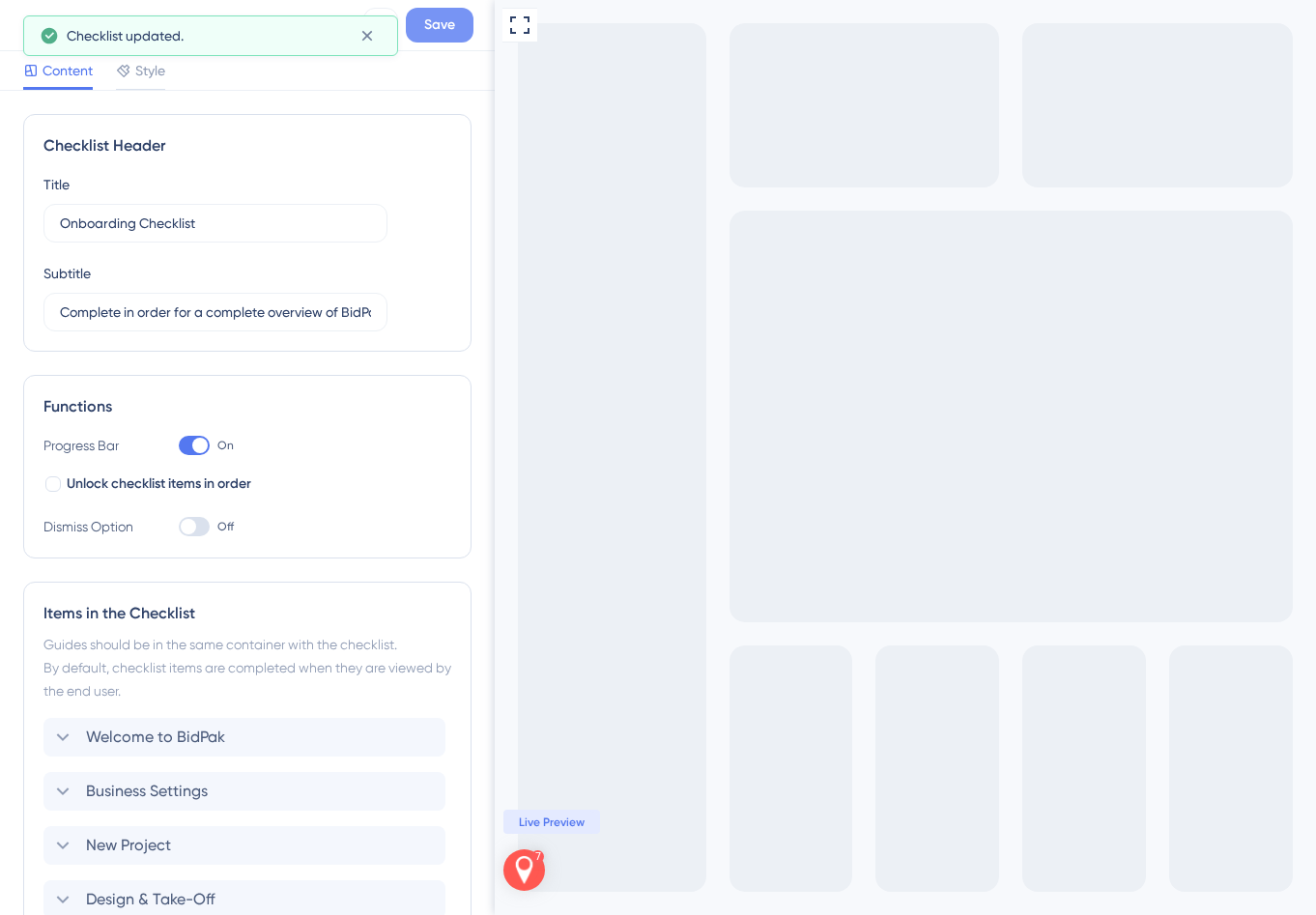
click at [445, 25] on span "Save" at bounding box center [440, 25] width 31 height 24
click at [364, 37] on icon at bounding box center [366, 36] width 11 height 11
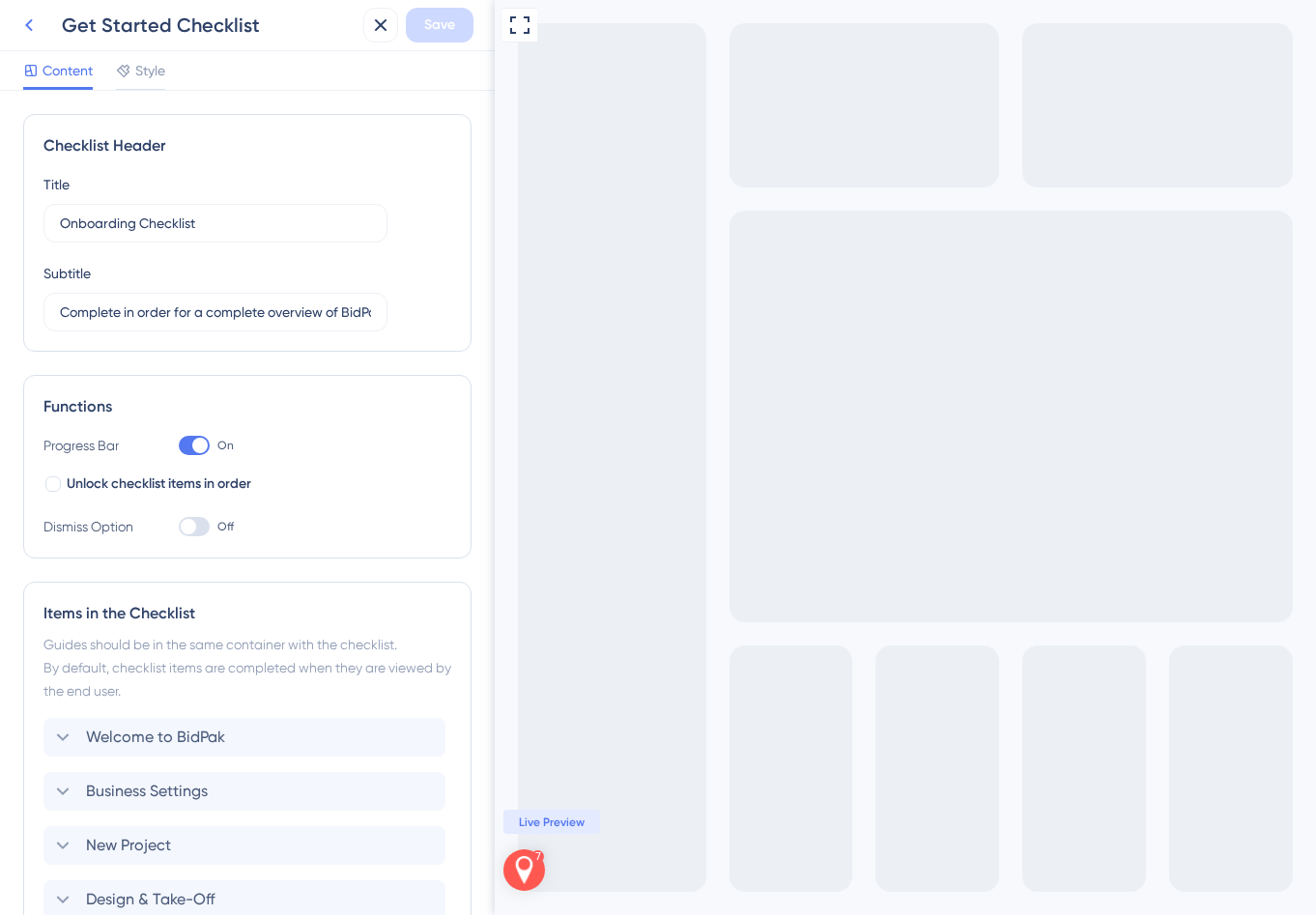
click at [28, 24] on icon at bounding box center [29, 25] width 8 height 13
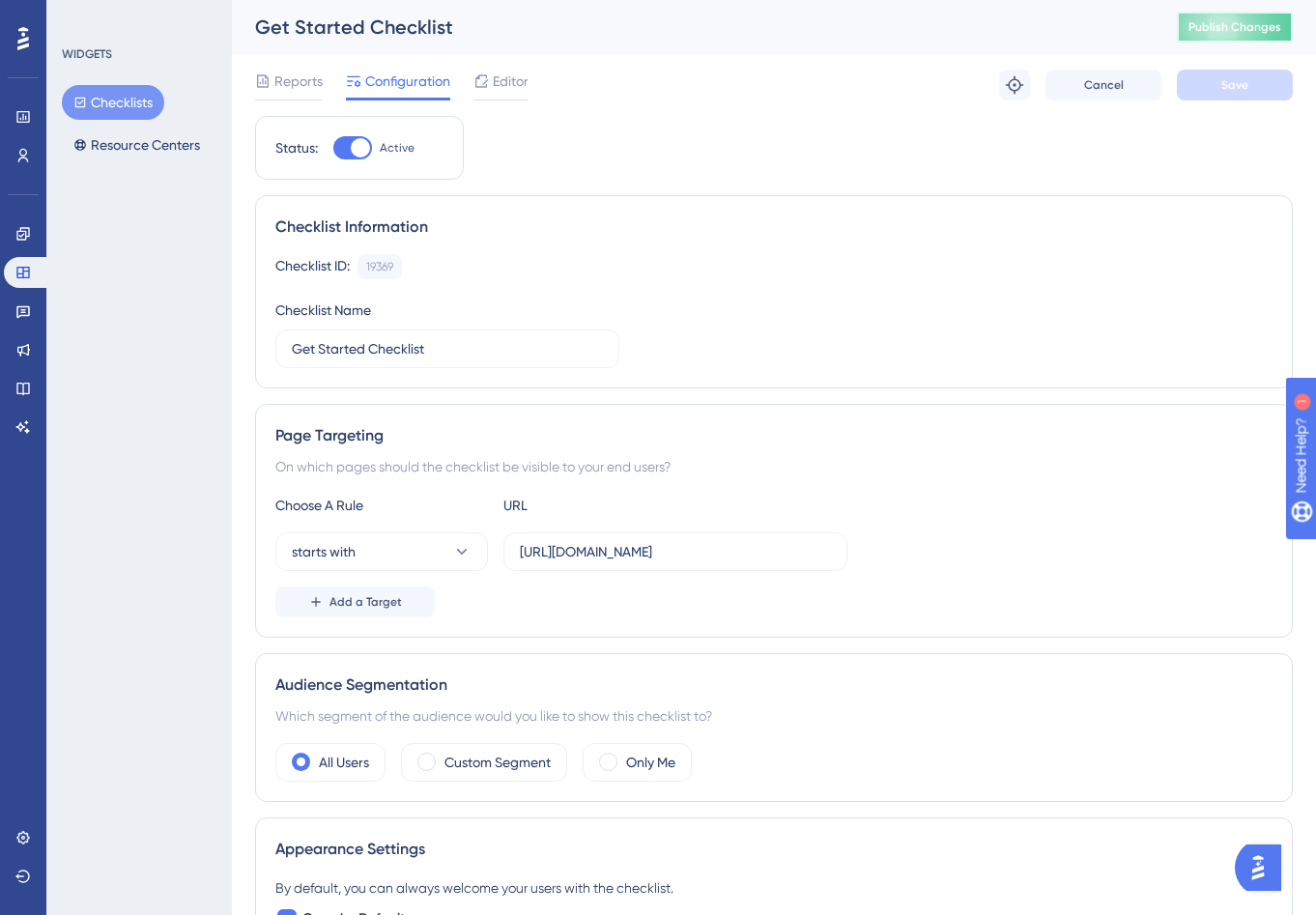
click at [1190, 27] on span "Publish Changes" at bounding box center [1235, 27] width 93 height 16
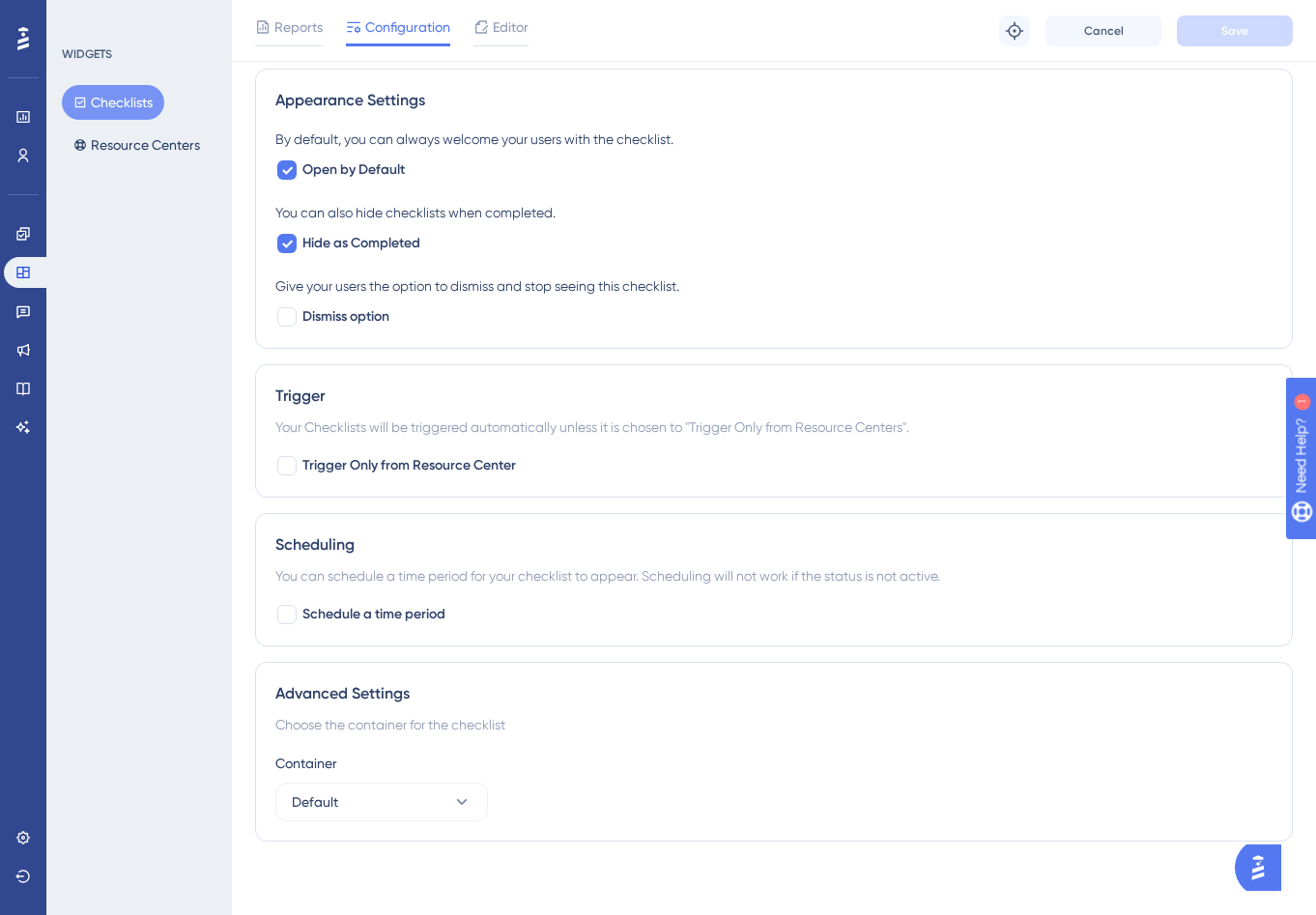
scroll to position [760, 0]
